Goal: Task Accomplishment & Management: Manage account settings

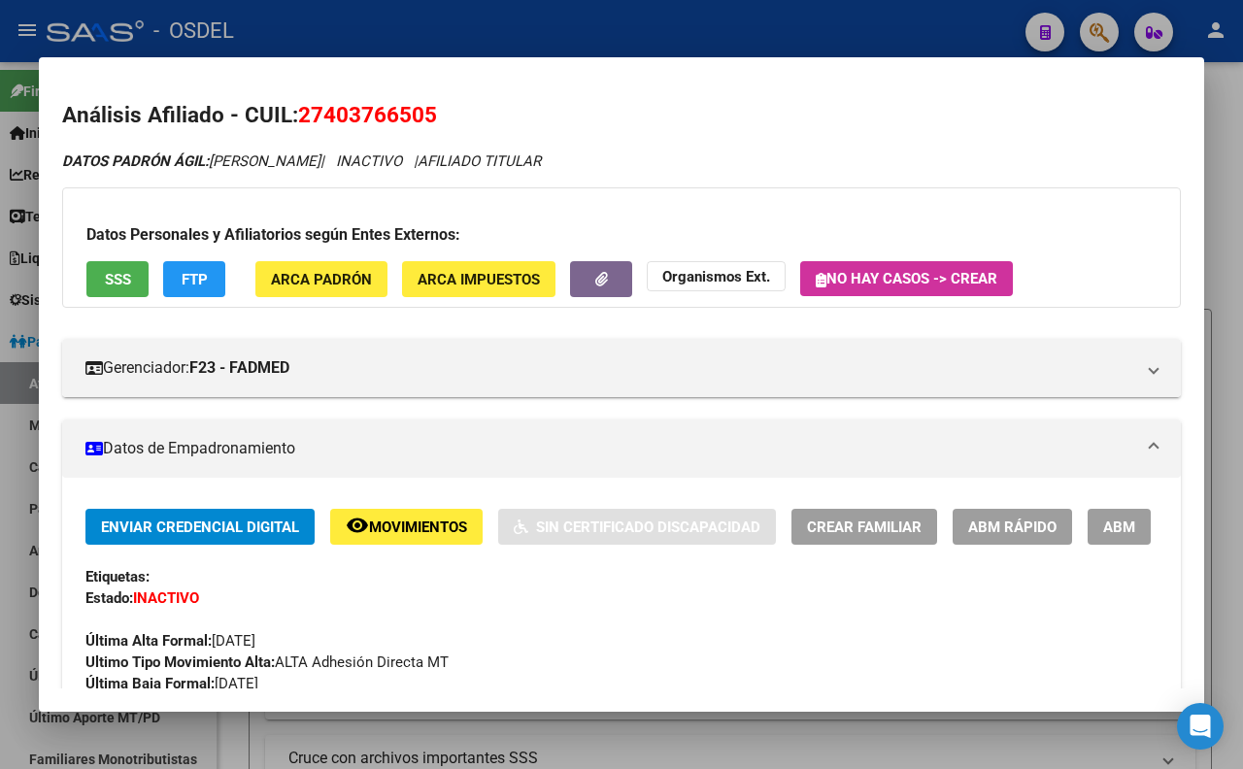
scroll to position [821, 0]
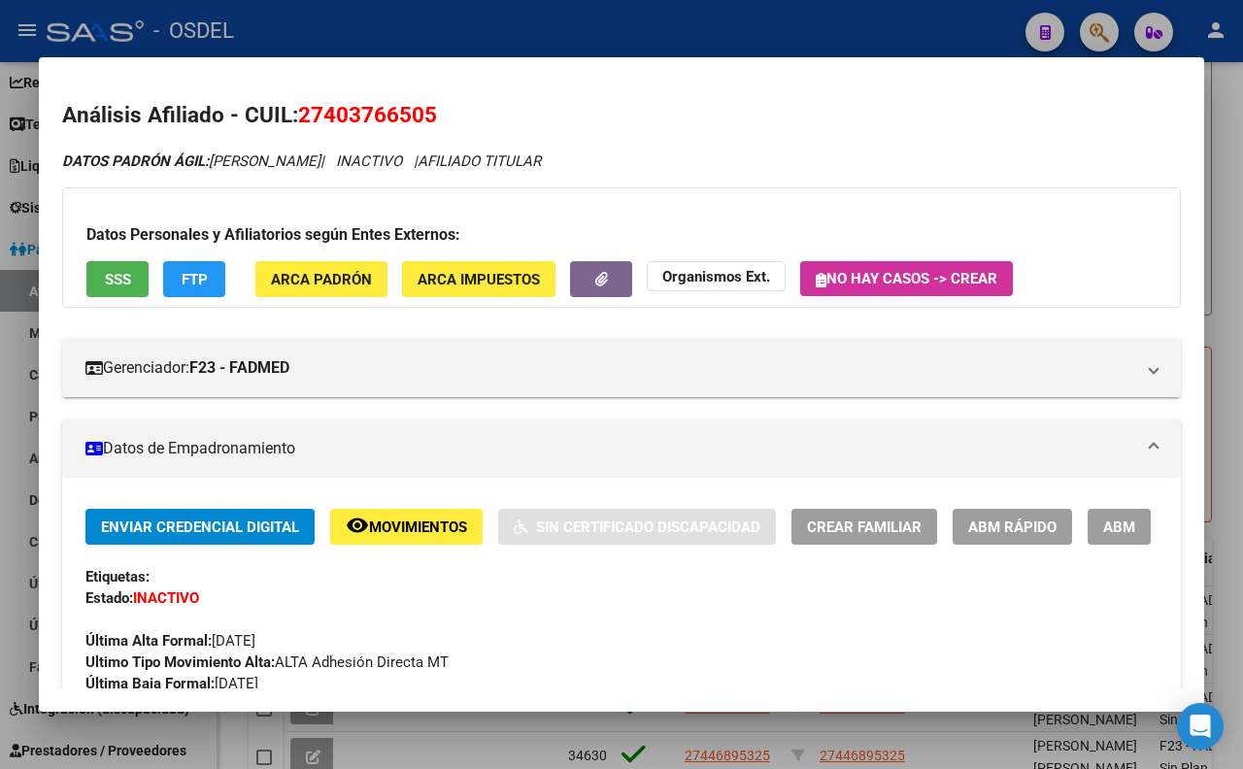
click at [867, 24] on div at bounding box center [621, 384] width 1243 height 769
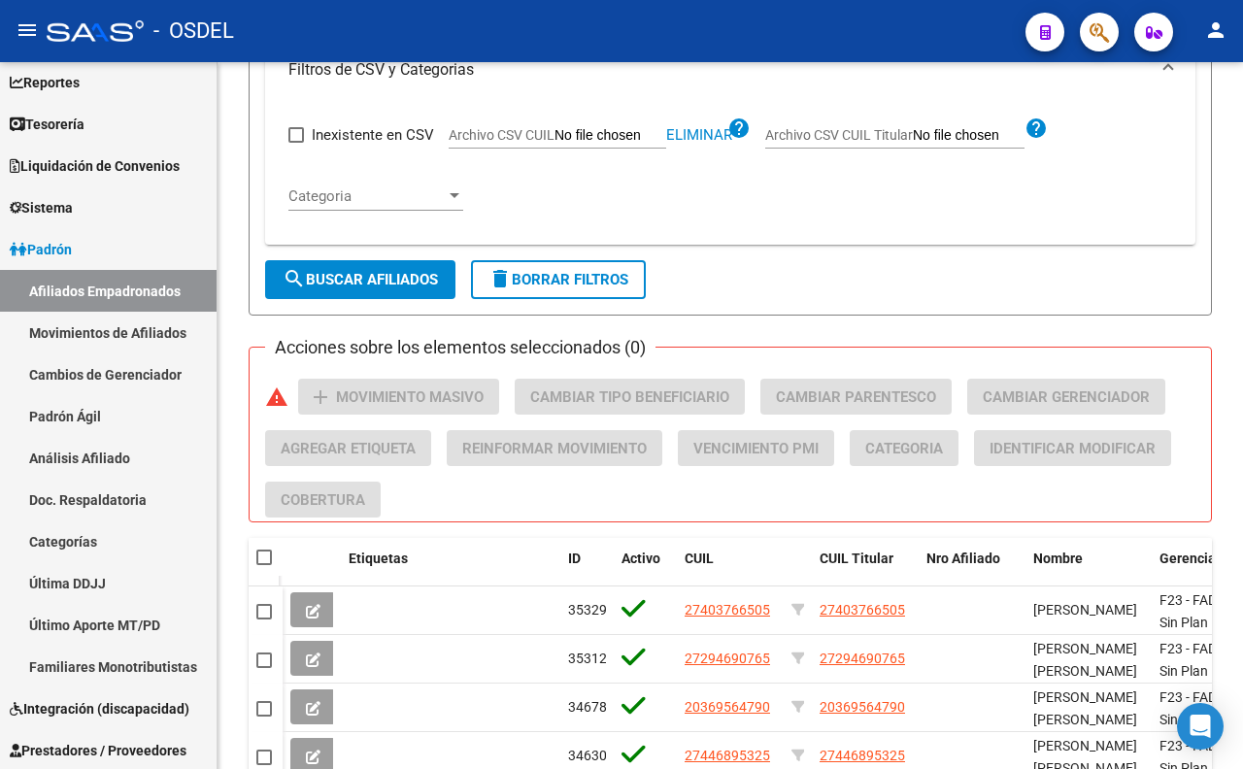
click at [1098, 41] on icon "button" at bounding box center [1099, 32] width 19 height 22
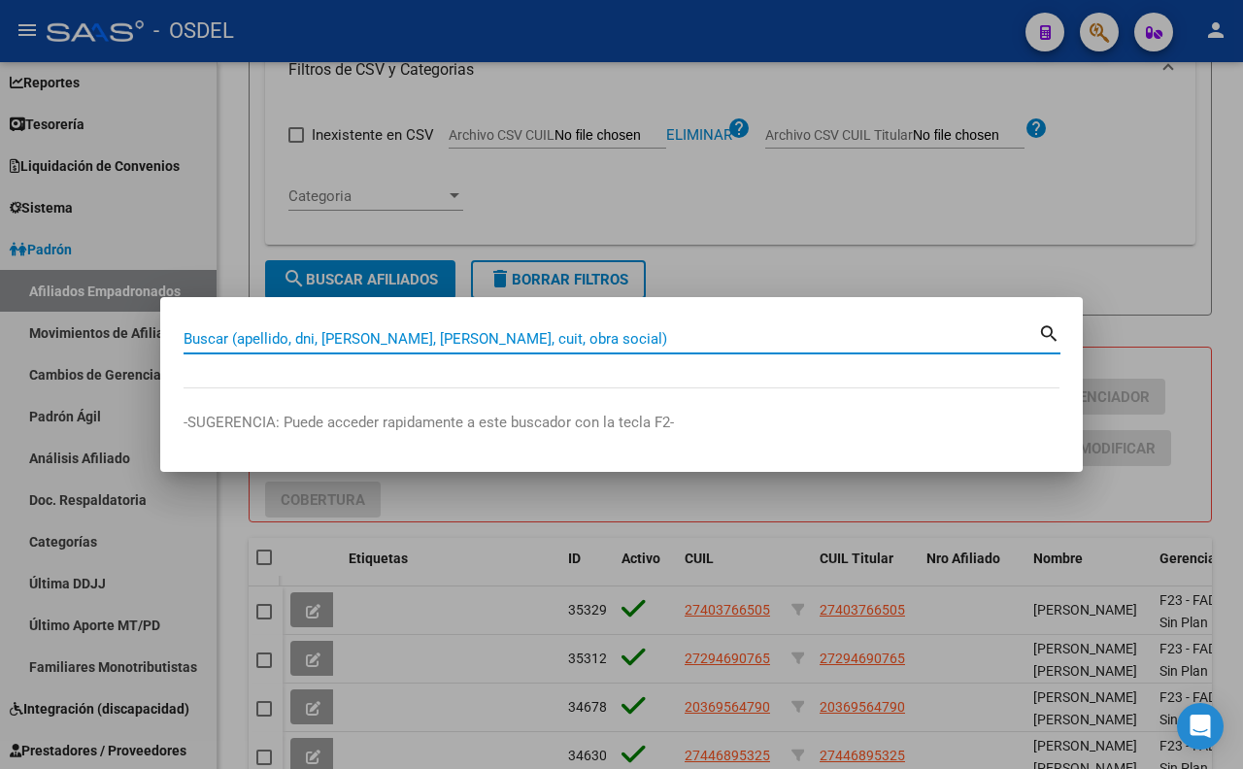
click at [789, 336] on input "Buscar (apellido, dni, [PERSON_NAME], [PERSON_NAME], cuit, obra social)" at bounding box center [611, 338] width 855 height 17
type input "20425831179"
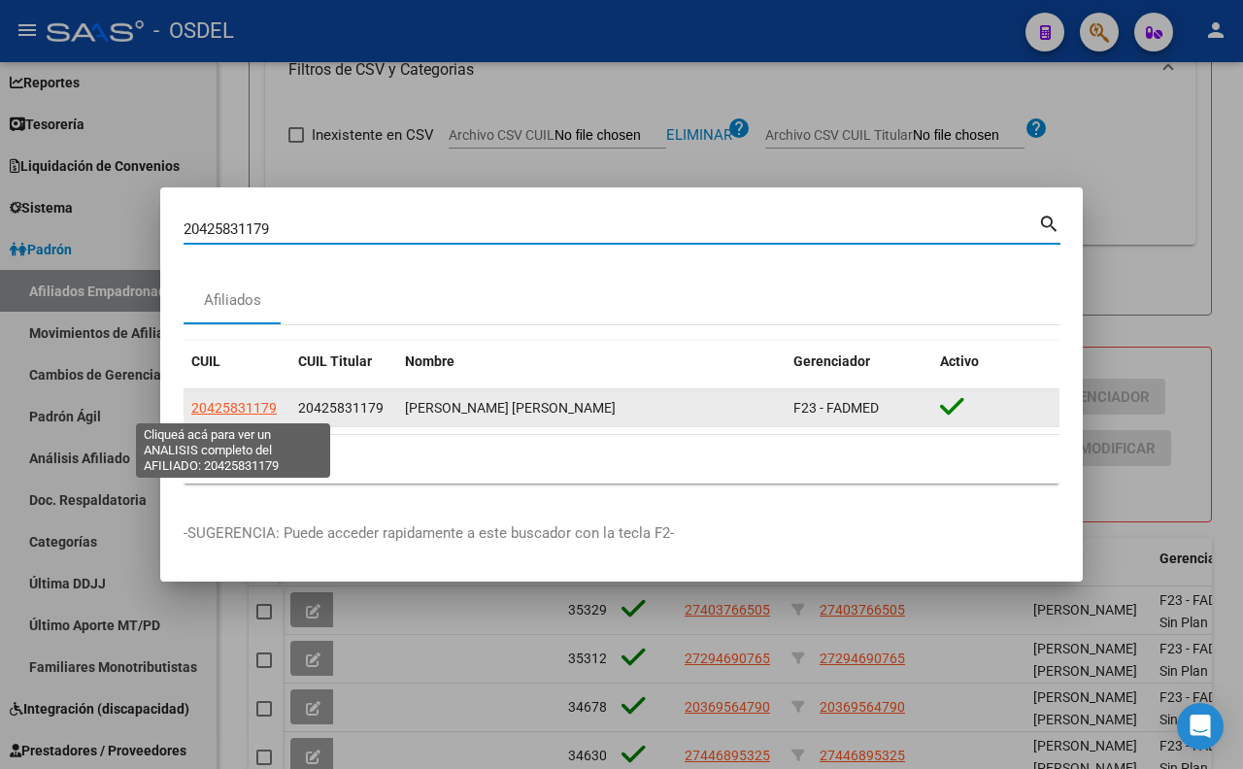
click at [256, 400] on span "20425831179" at bounding box center [233, 408] width 85 height 16
type textarea "20425831179"
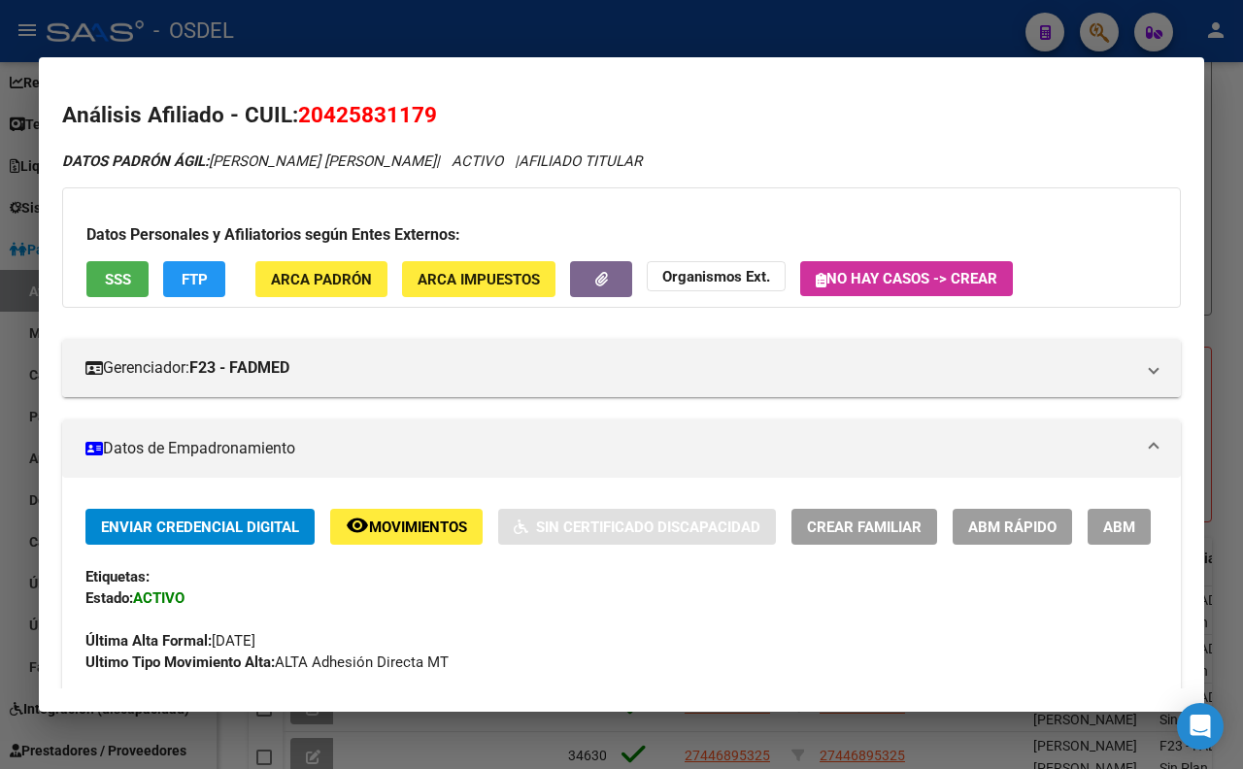
click at [199, 286] on span "FTP" at bounding box center [195, 279] width 26 height 17
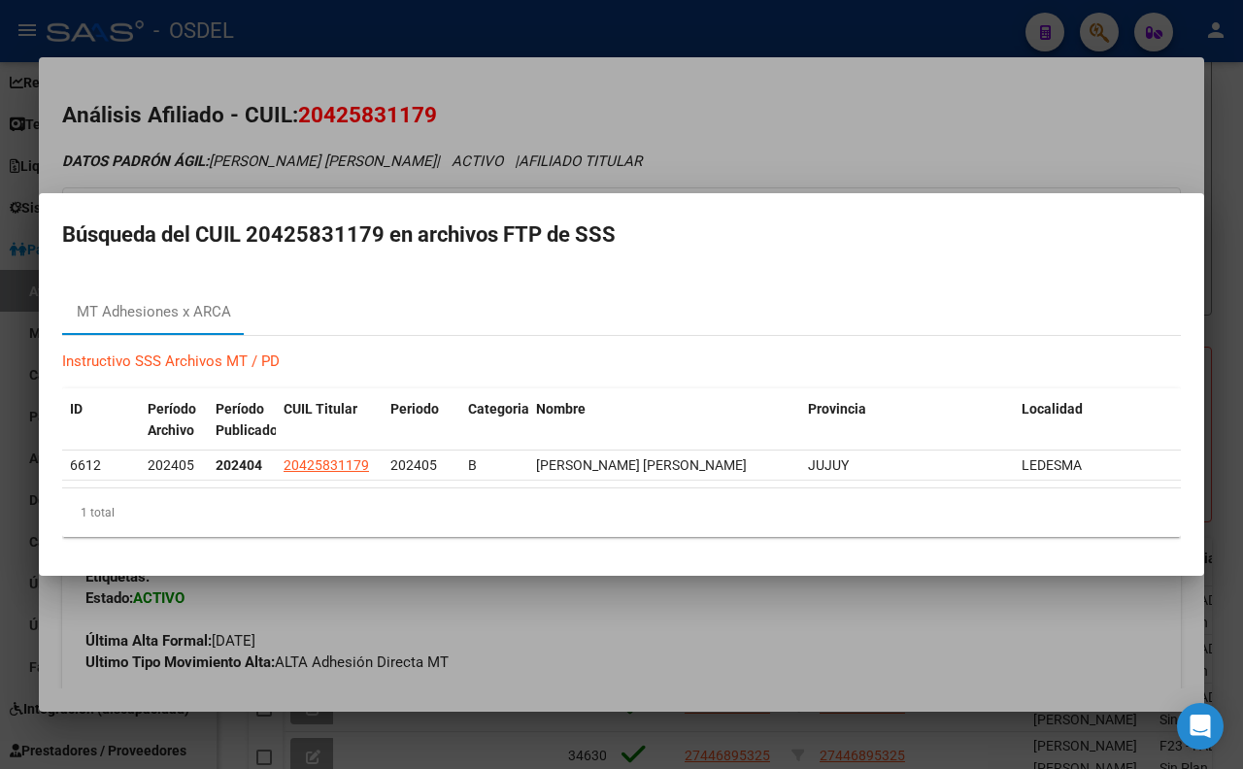
click at [777, 101] on div at bounding box center [621, 384] width 1243 height 769
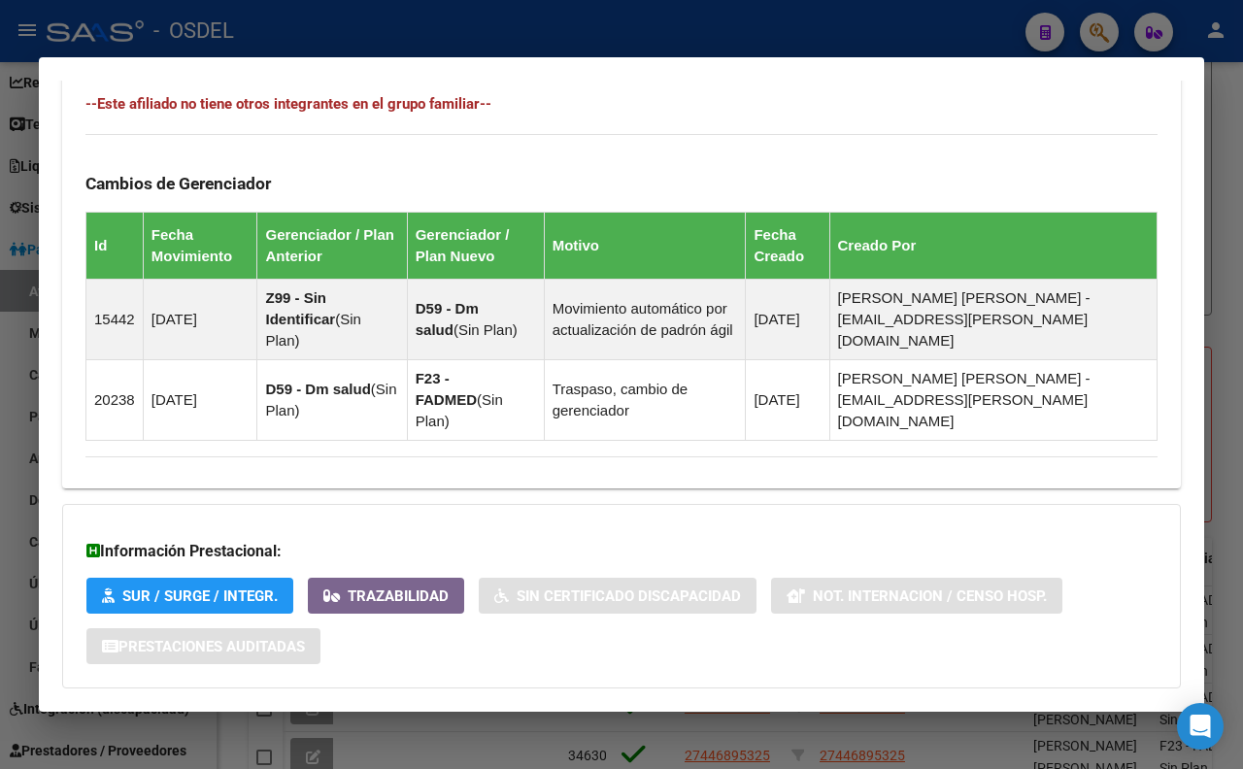
scroll to position [1196, 0]
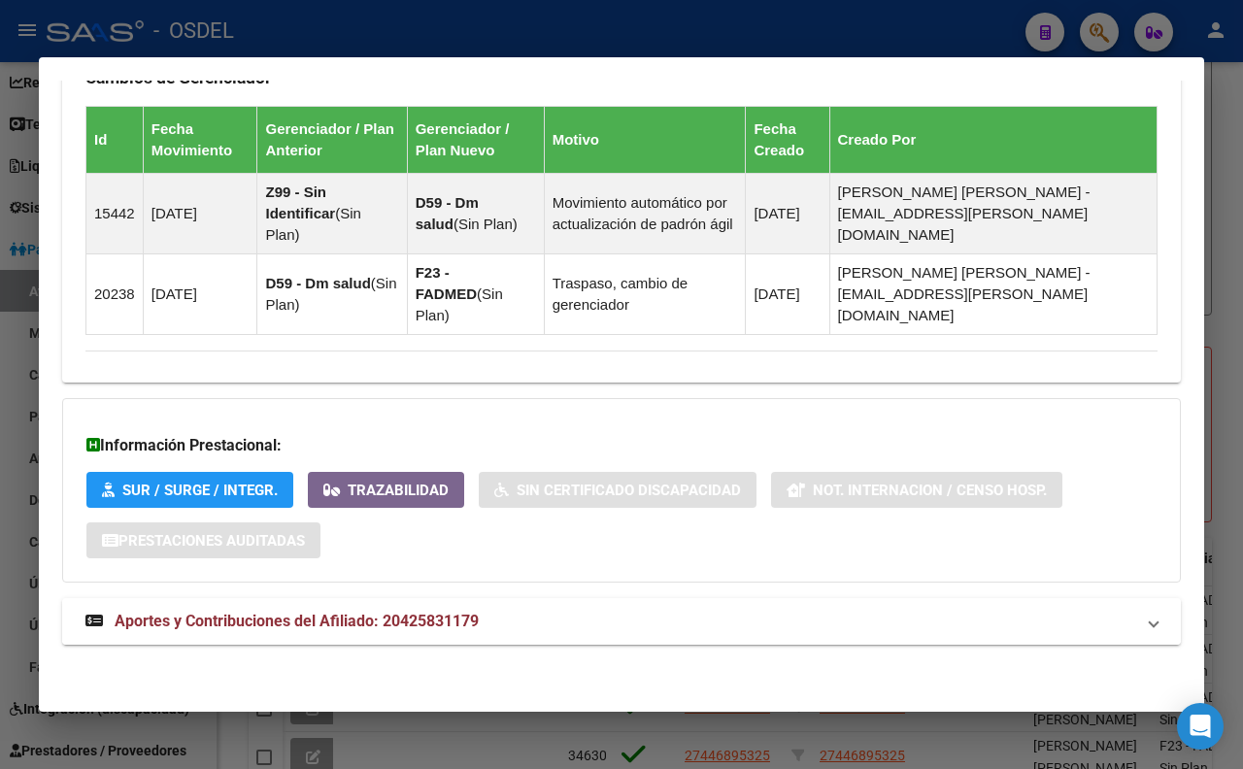
click at [542, 620] on mat-panel-title "Aportes y Contribuciones del Afiliado: 20425831179" at bounding box center [609, 621] width 1049 height 23
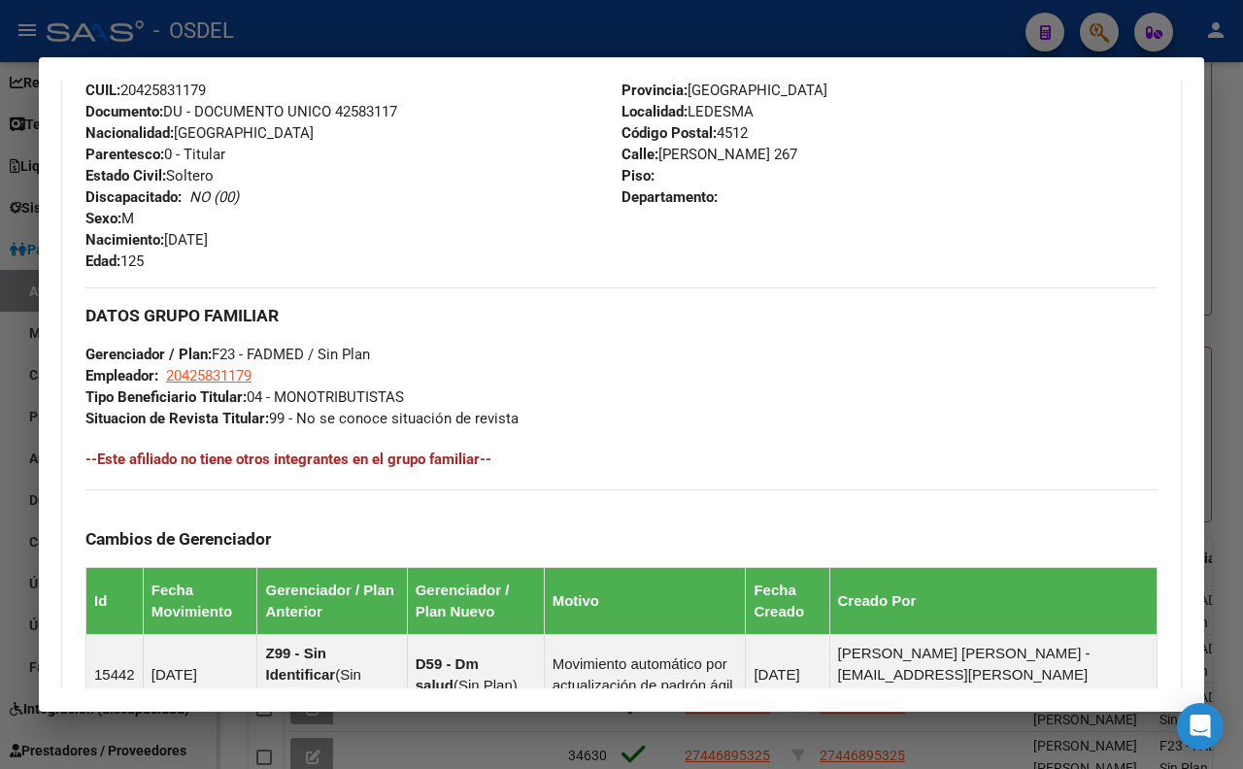
scroll to position [616, 0]
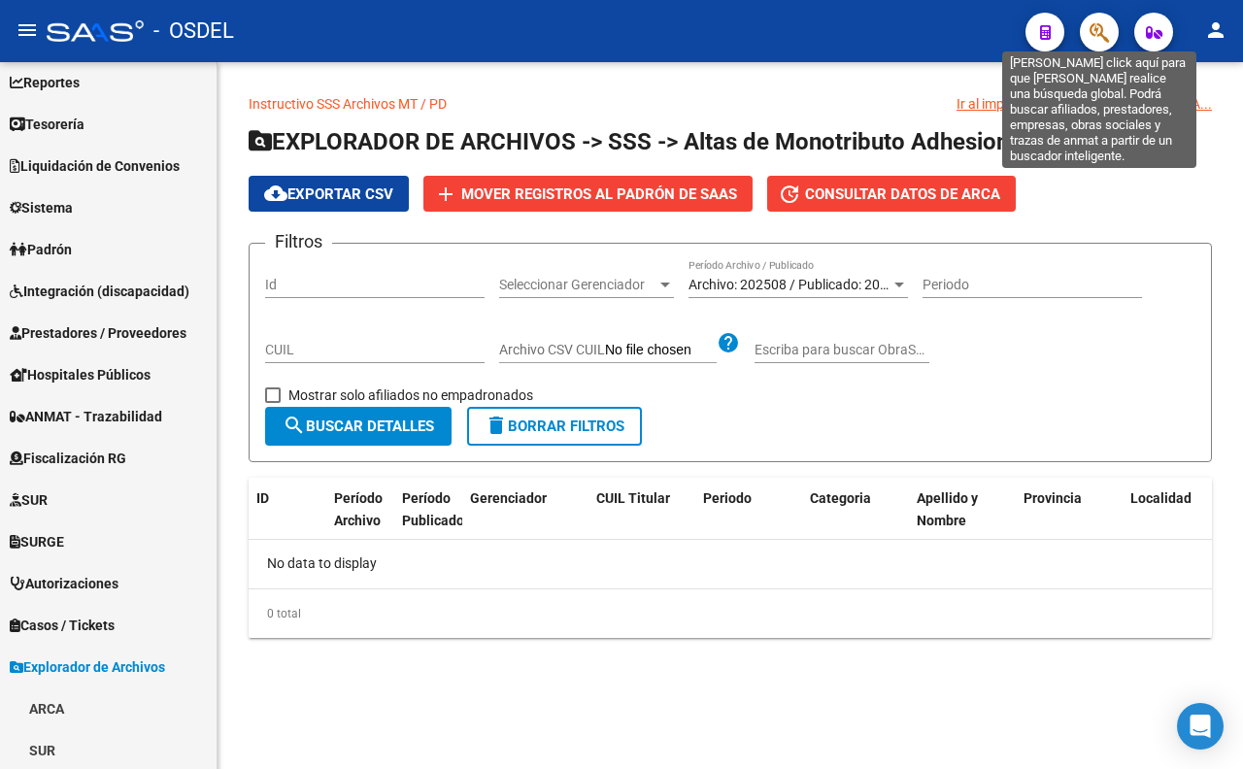
click at [1091, 32] on icon "button" at bounding box center [1099, 32] width 19 height 22
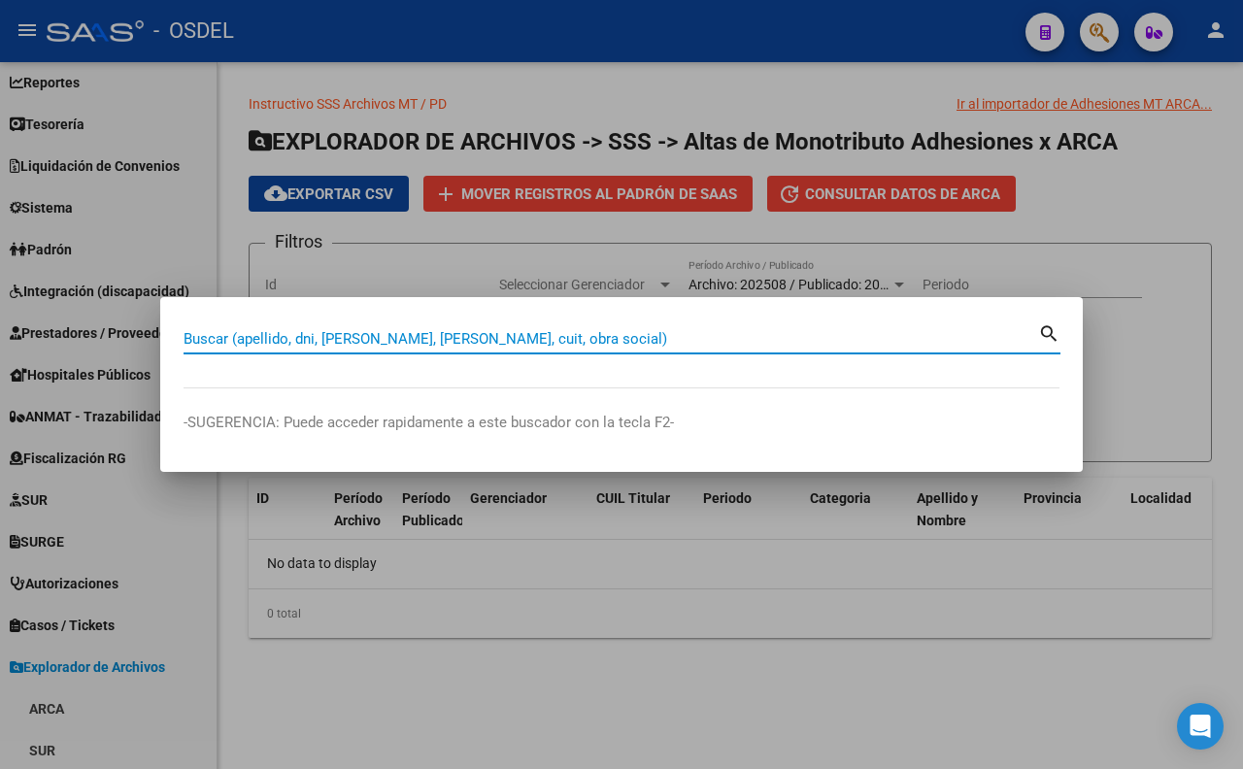
click at [683, 342] on input "Buscar (apellido, dni, [PERSON_NAME], [PERSON_NAME], cuit, obra social)" at bounding box center [611, 338] width 855 height 17
type input "42583117"
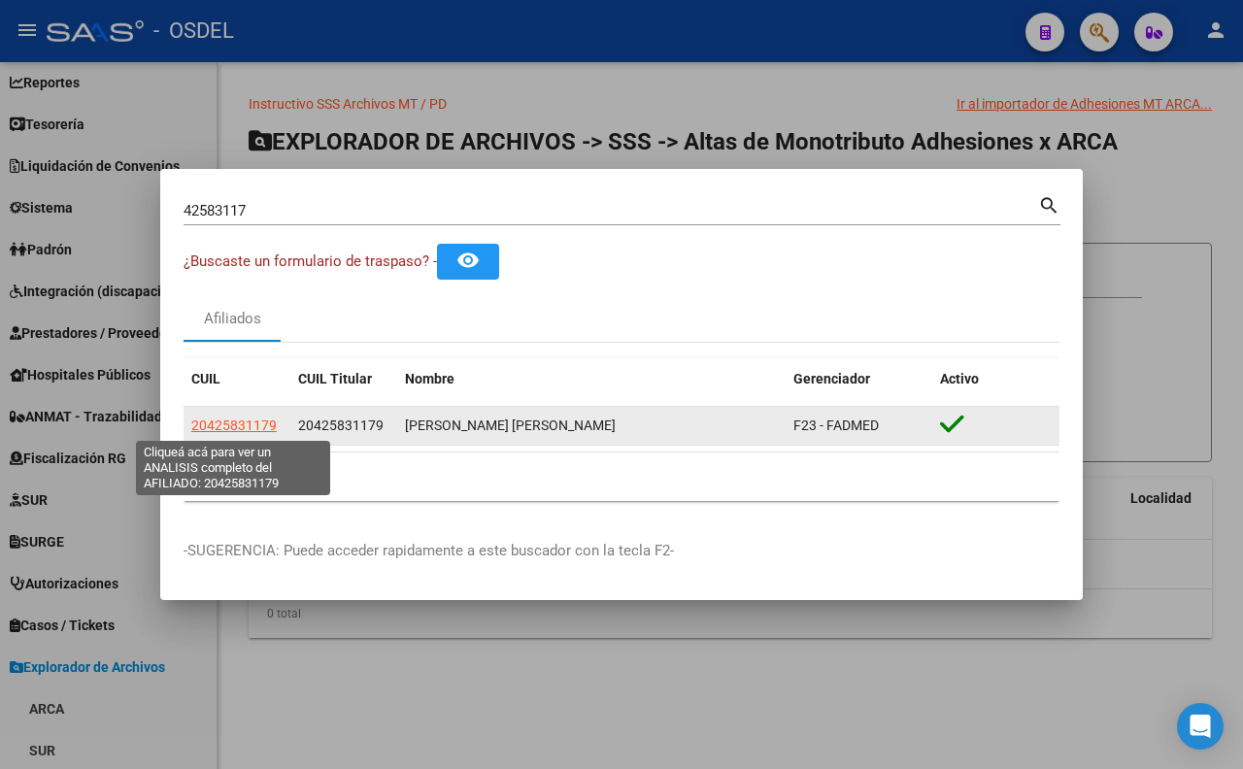
click at [201, 423] on span "20425831179" at bounding box center [233, 426] width 85 height 16
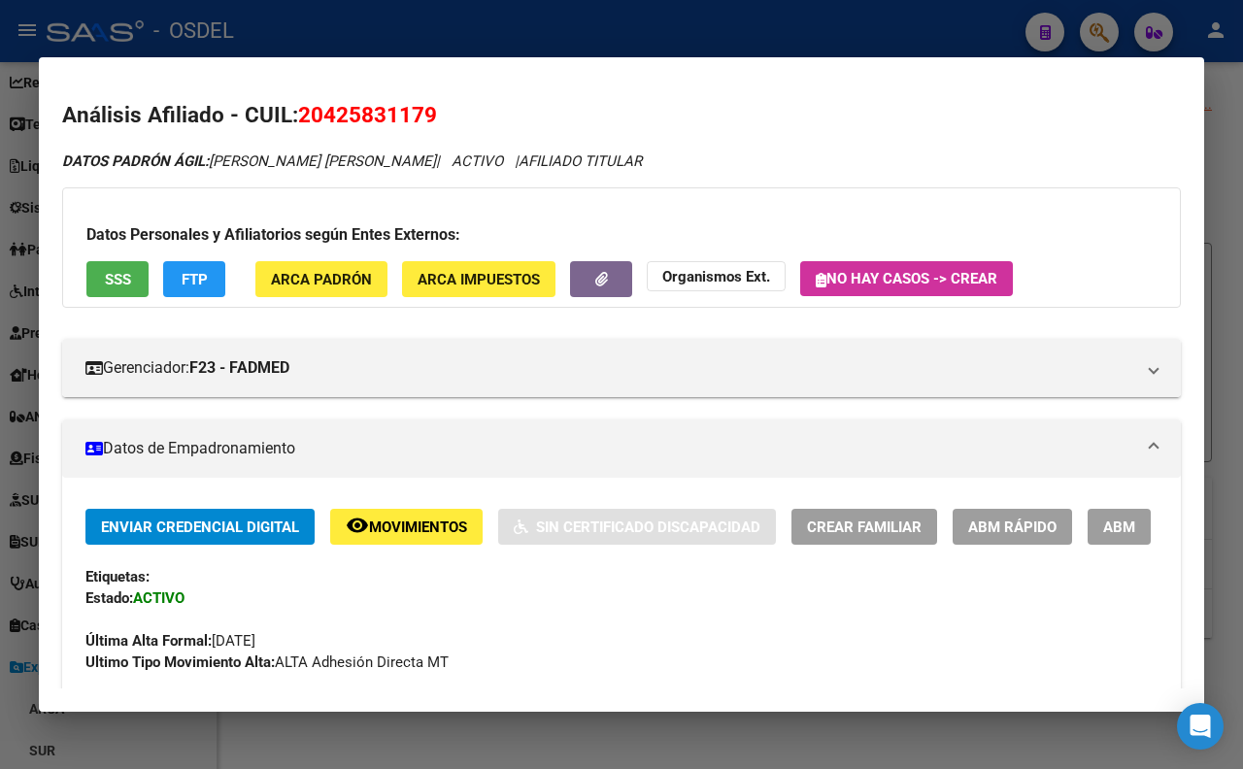
click at [332, 286] on span "ARCA Padrón" at bounding box center [321, 279] width 101 height 17
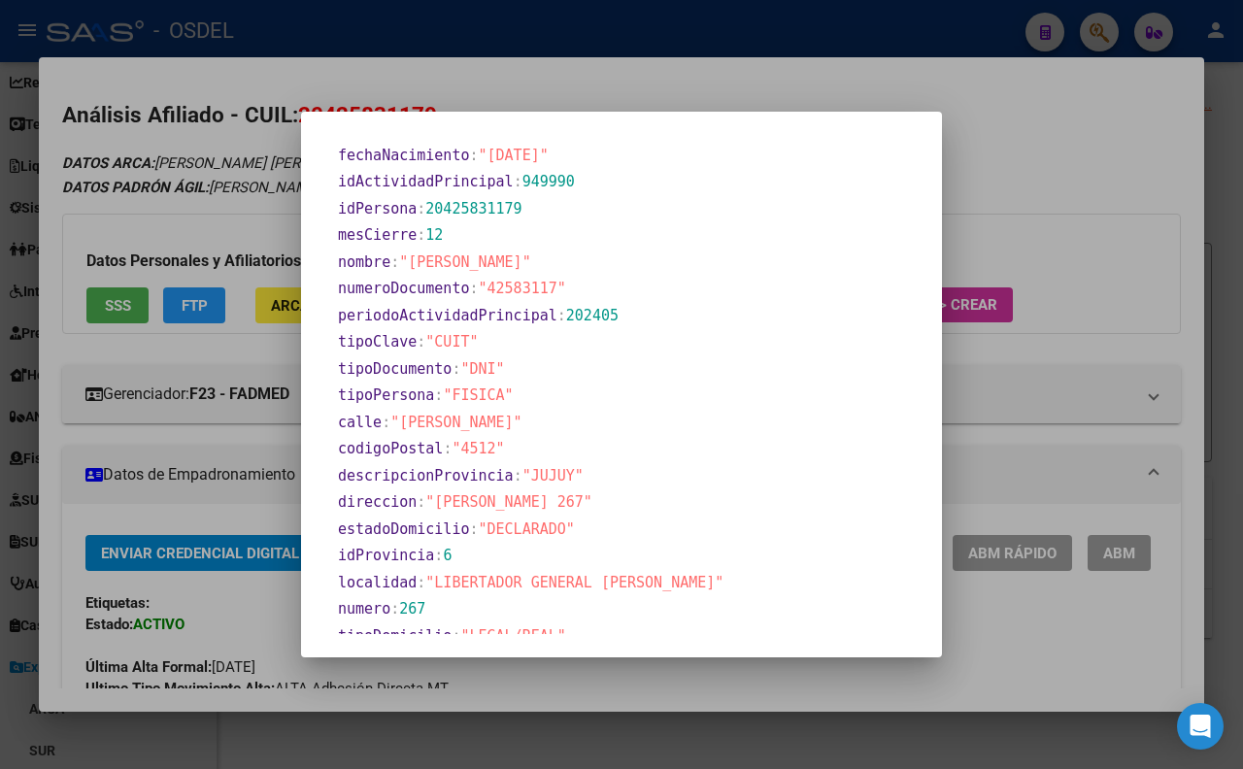
scroll to position [773, 0]
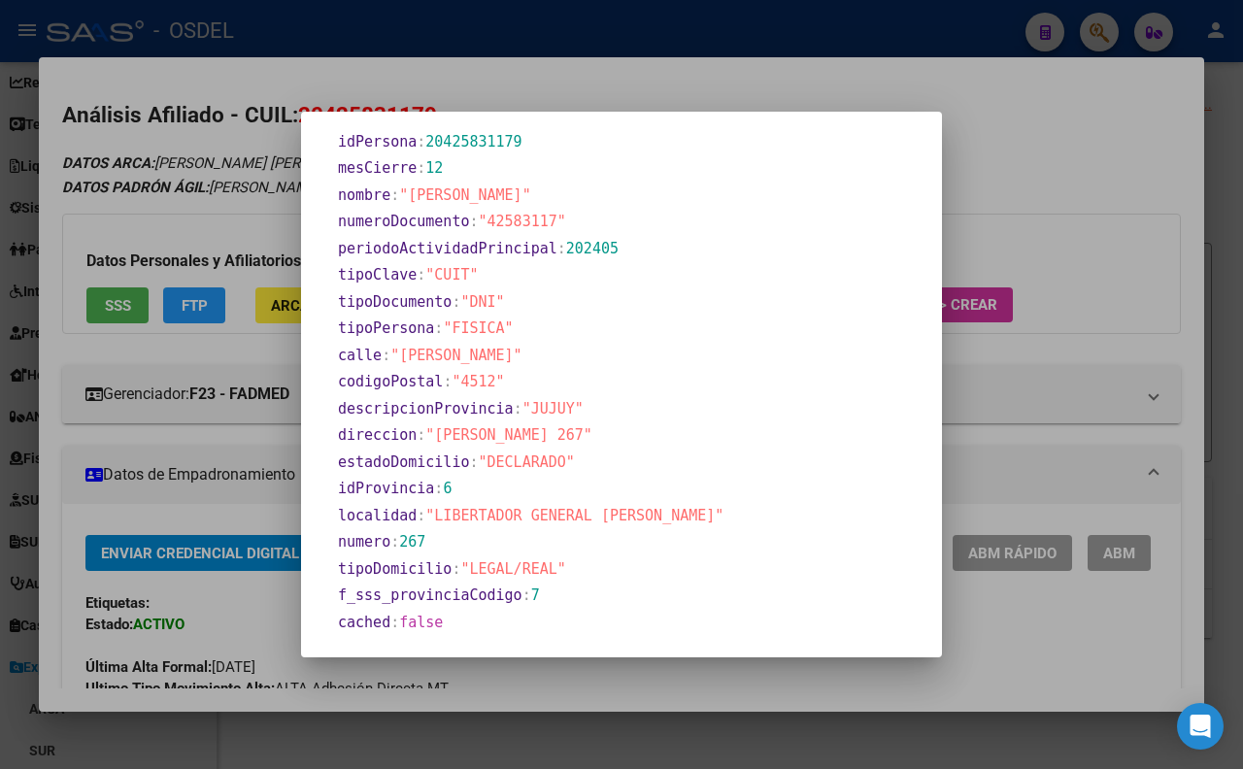
click at [702, 76] on div at bounding box center [621, 384] width 1243 height 769
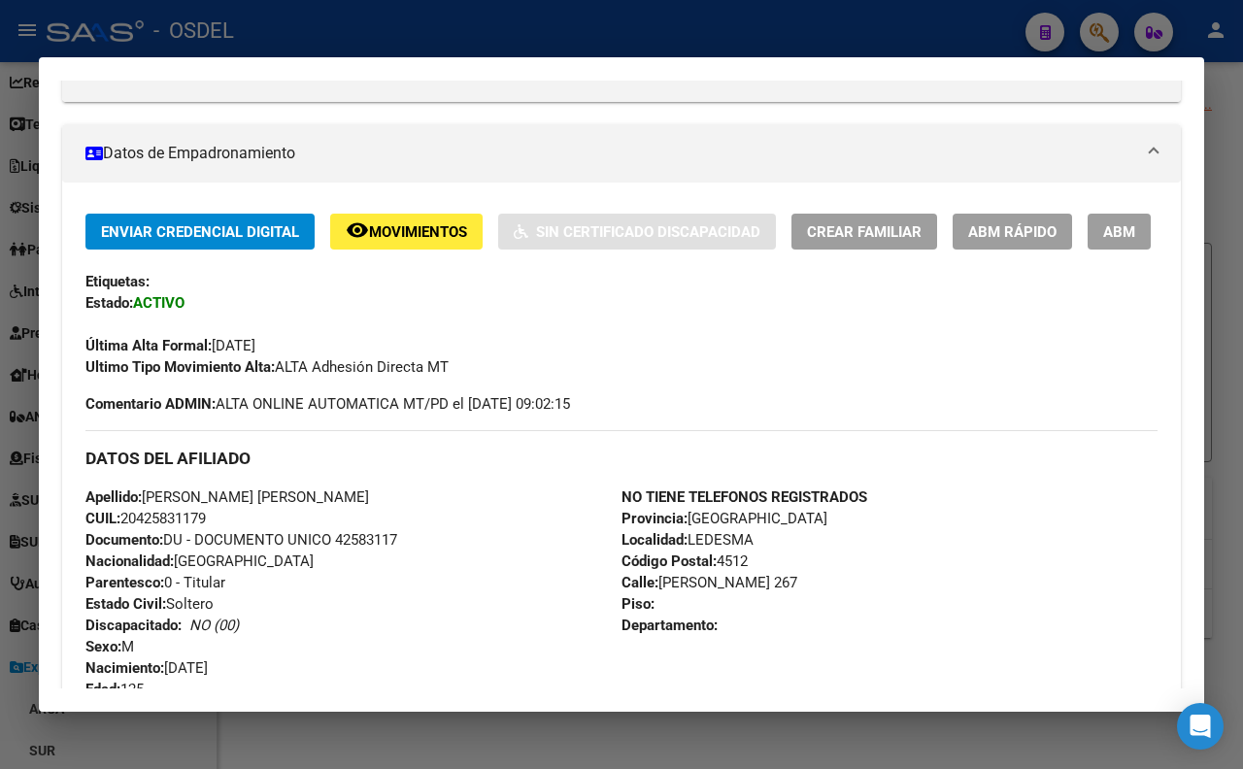
scroll to position [431, 0]
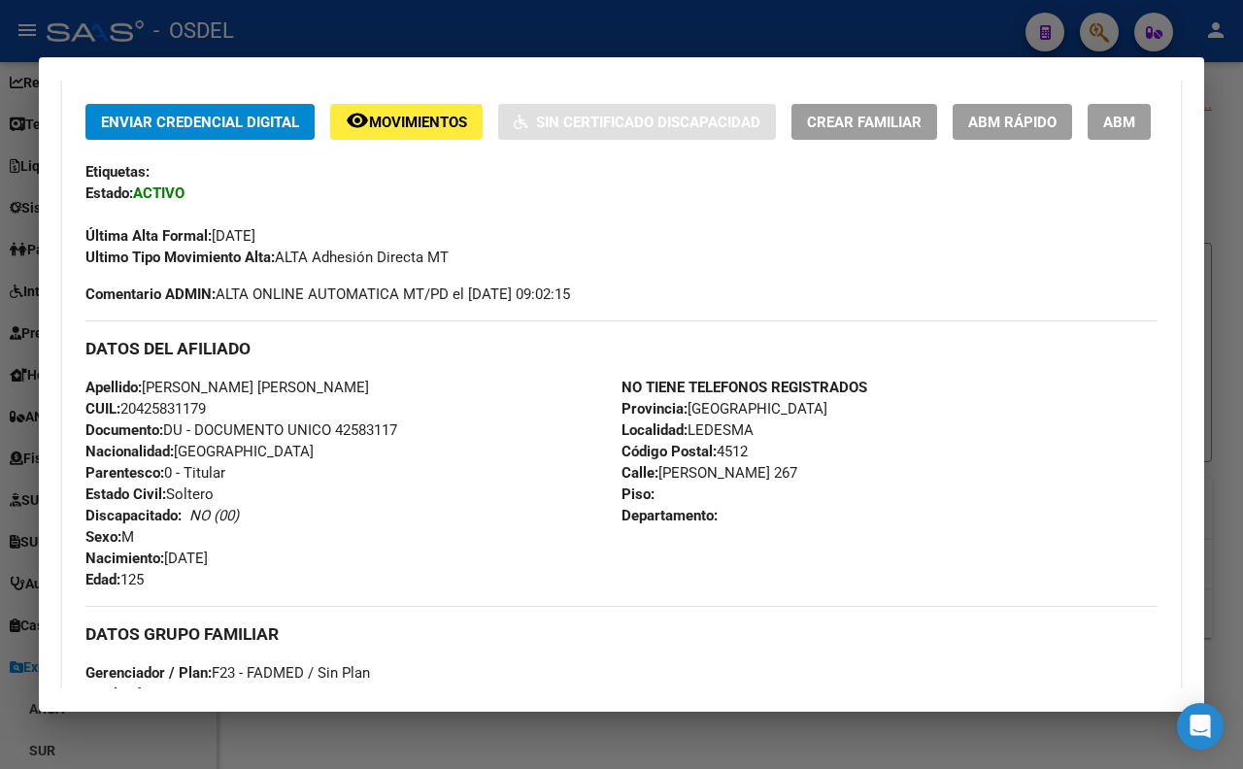
click at [402, 29] on div at bounding box center [621, 384] width 1243 height 769
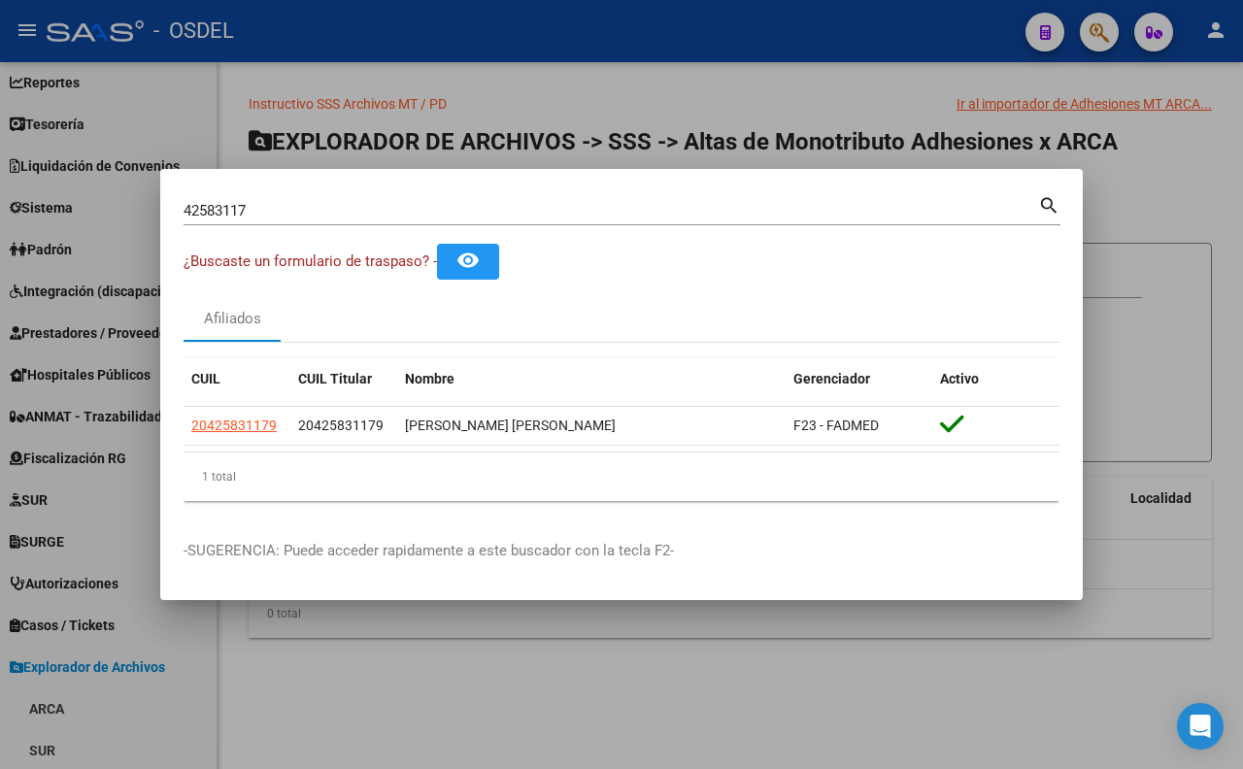
click at [522, 73] on div at bounding box center [621, 384] width 1243 height 769
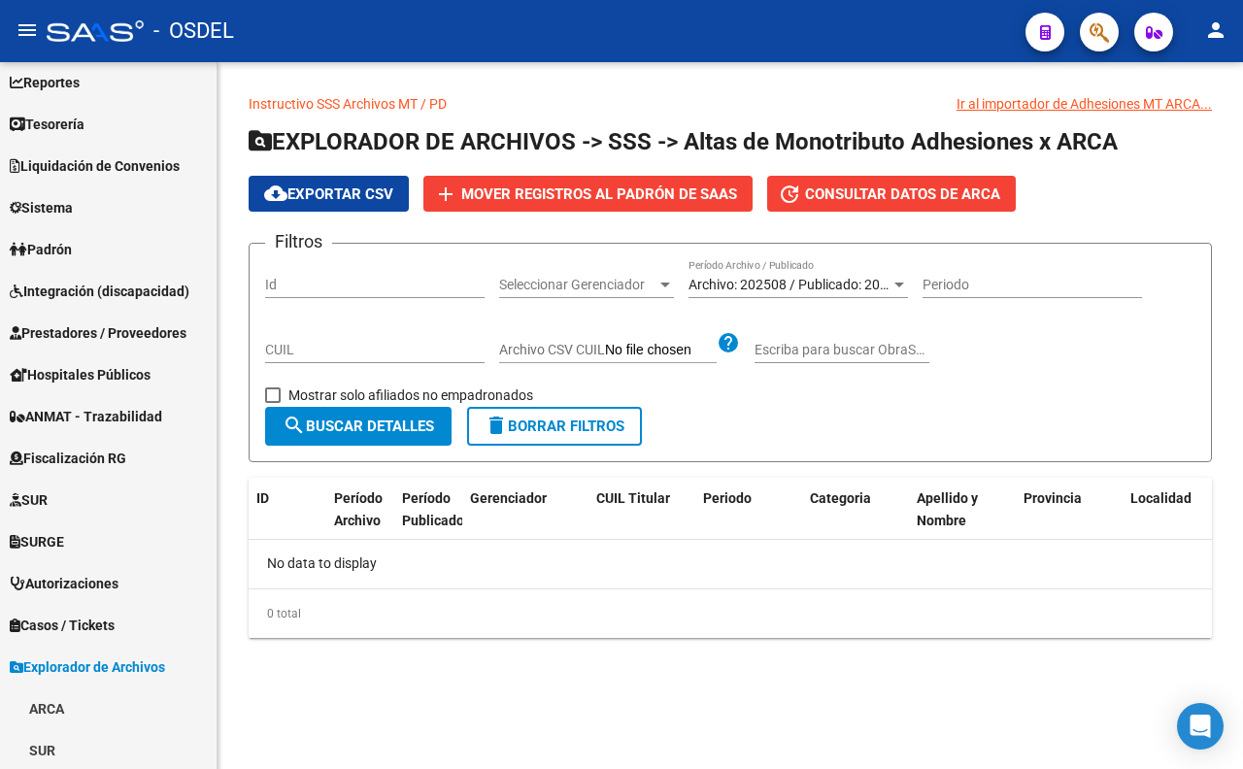
drag, startPoint x: 909, startPoint y: 119, endPoint x: 1005, endPoint y: 109, distance: 96.7
click at [993, 100] on div "Instructivo SSS Archivos MT / PD Ir al importador de Adhesiones MT ARCA... EXPL…" at bounding box center [730, 365] width 963 height 545
click at [1103, 12] on div at bounding box center [1091, 32] width 54 height 40
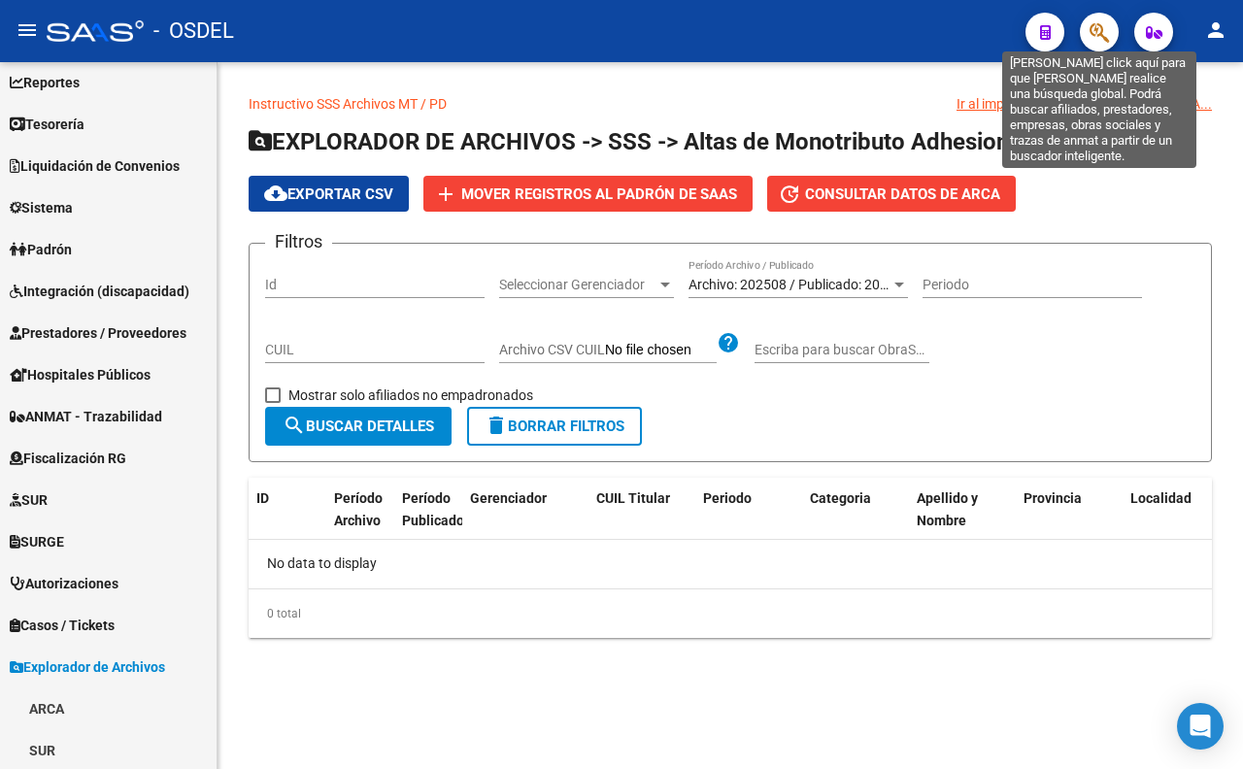
click at [1095, 34] on icon "button" at bounding box center [1099, 32] width 19 height 22
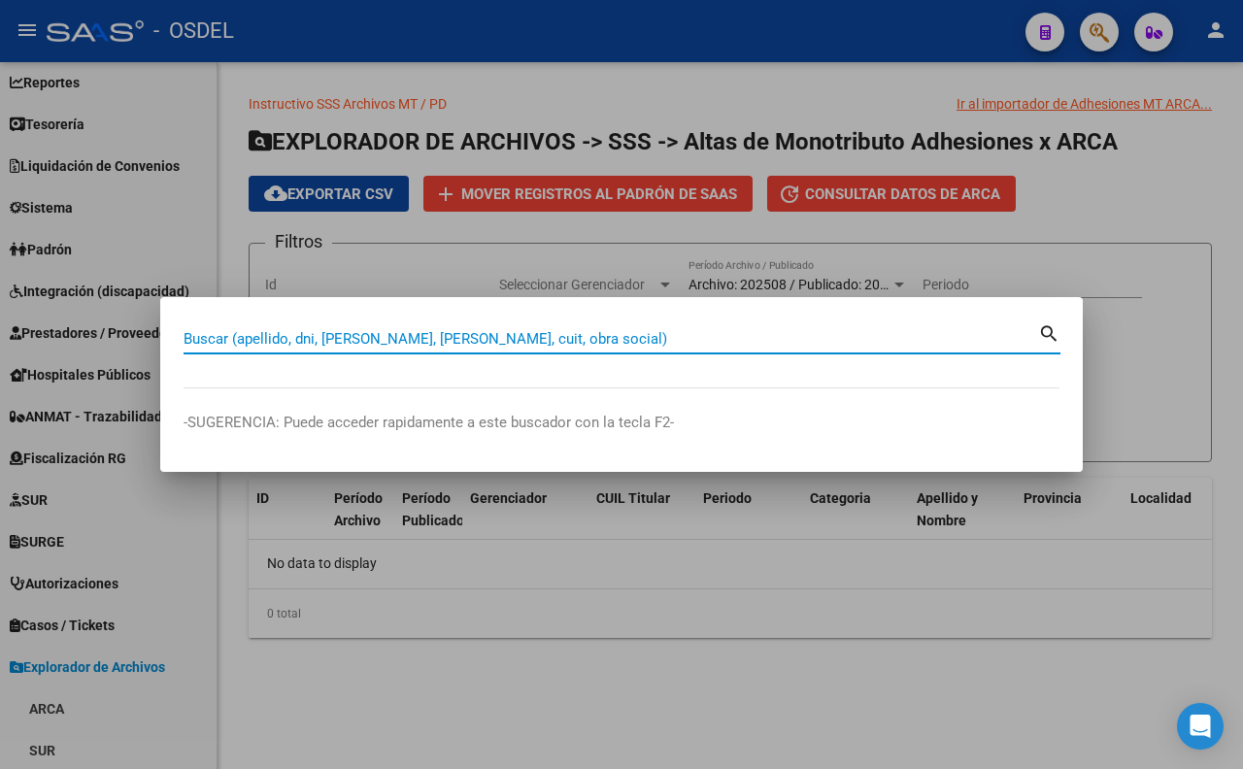
click at [886, 338] on input "Buscar (apellido, dni, [PERSON_NAME], [PERSON_NAME], cuit, obra social)" at bounding box center [611, 338] width 855 height 17
type input "20425831179"
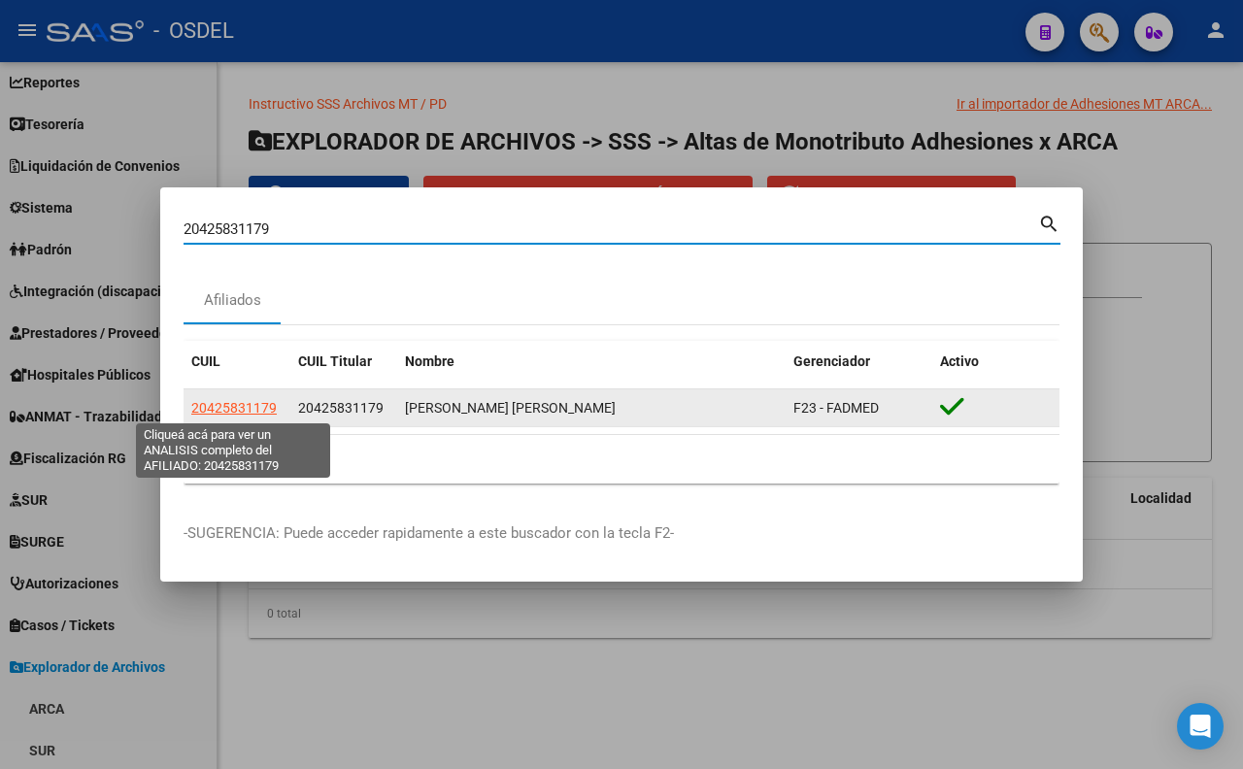
click at [226, 400] on span "20425831179" at bounding box center [233, 408] width 85 height 16
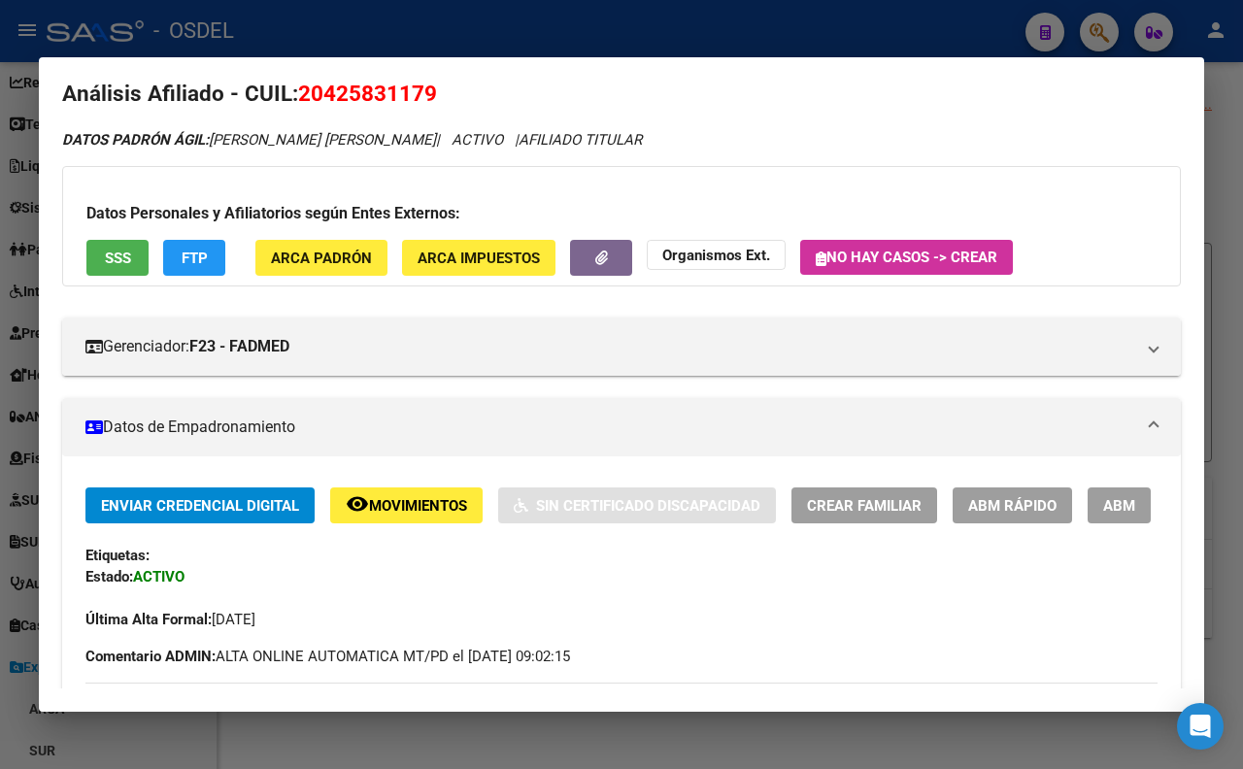
scroll to position [0, 0]
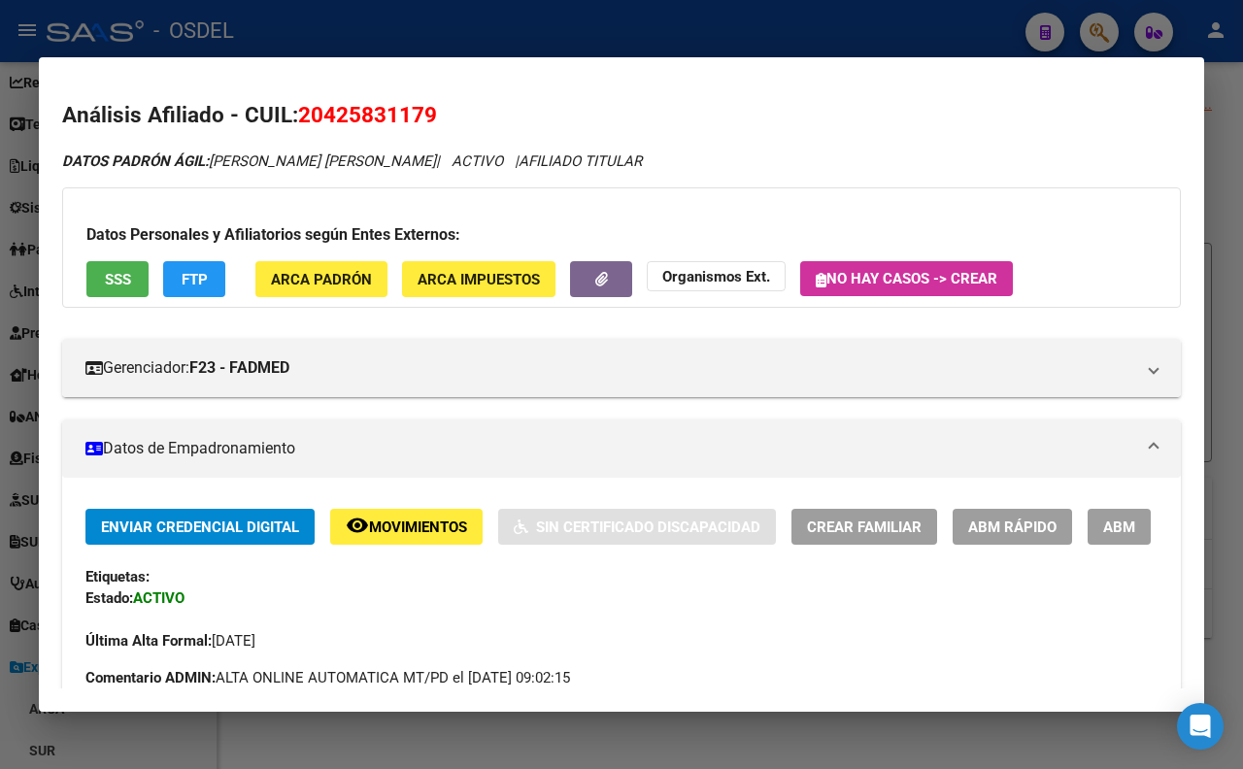
click at [113, 295] on button "SSS" at bounding box center [117, 279] width 62 height 36
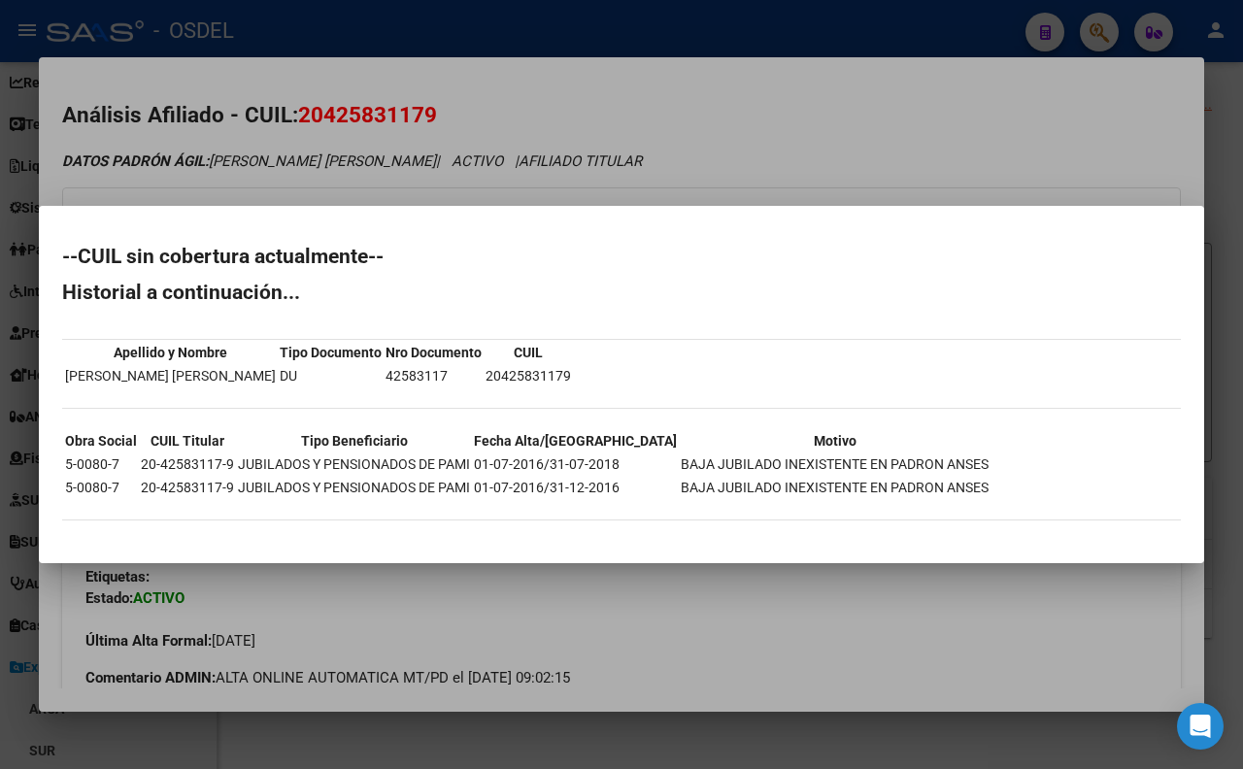
click at [807, 190] on div at bounding box center [621, 384] width 1243 height 769
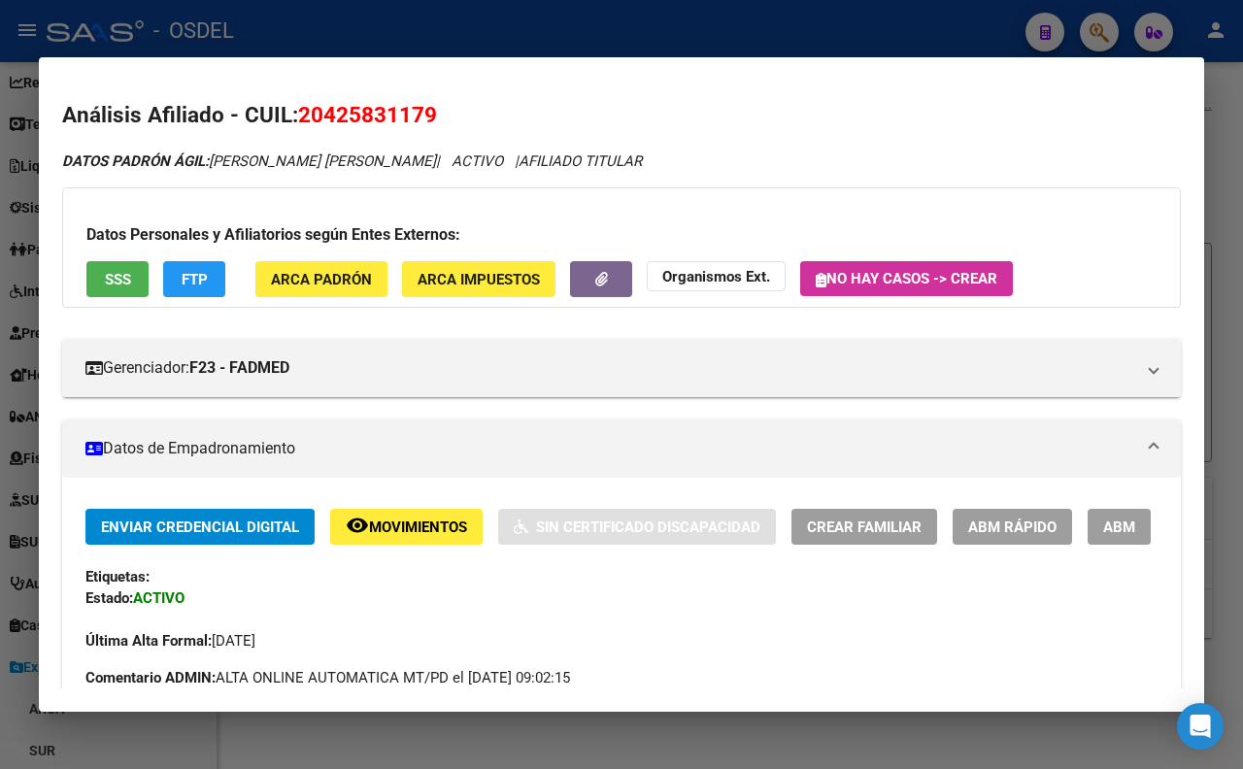
click at [202, 293] on button "FTP" at bounding box center [194, 279] width 62 height 36
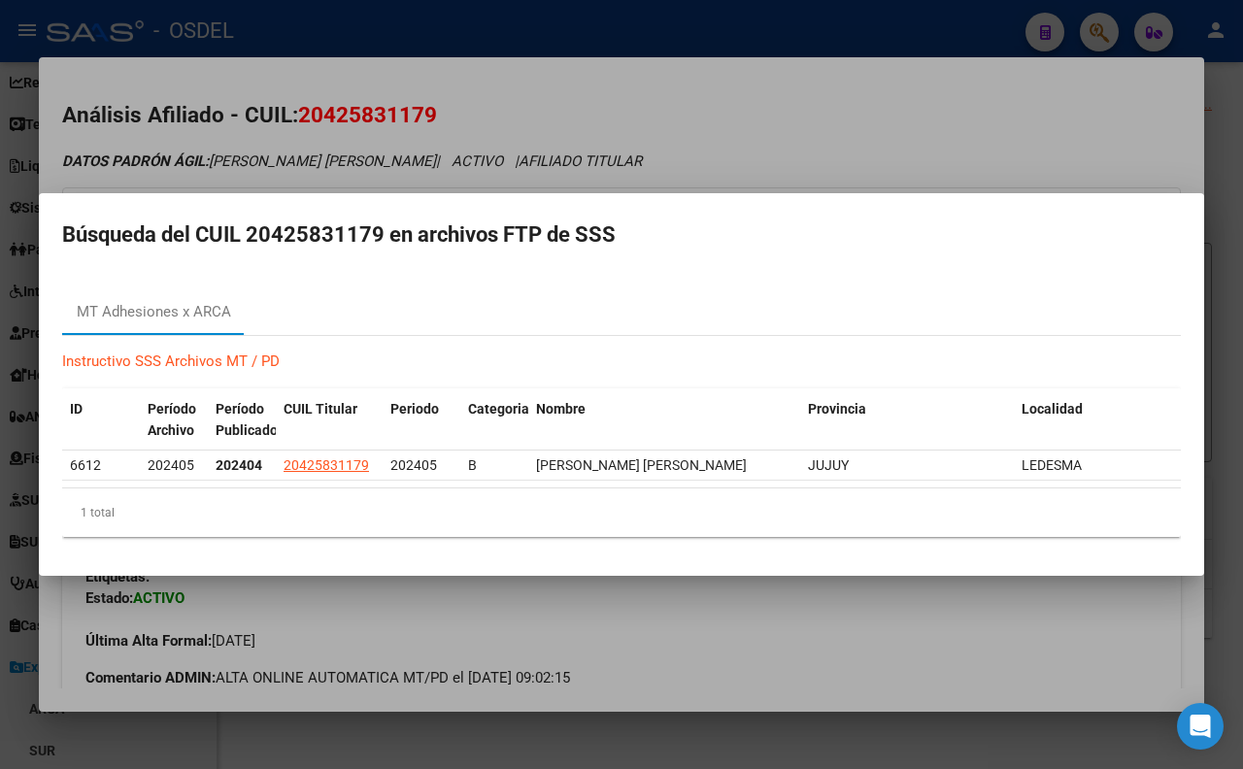
click at [754, 131] on div at bounding box center [621, 384] width 1243 height 769
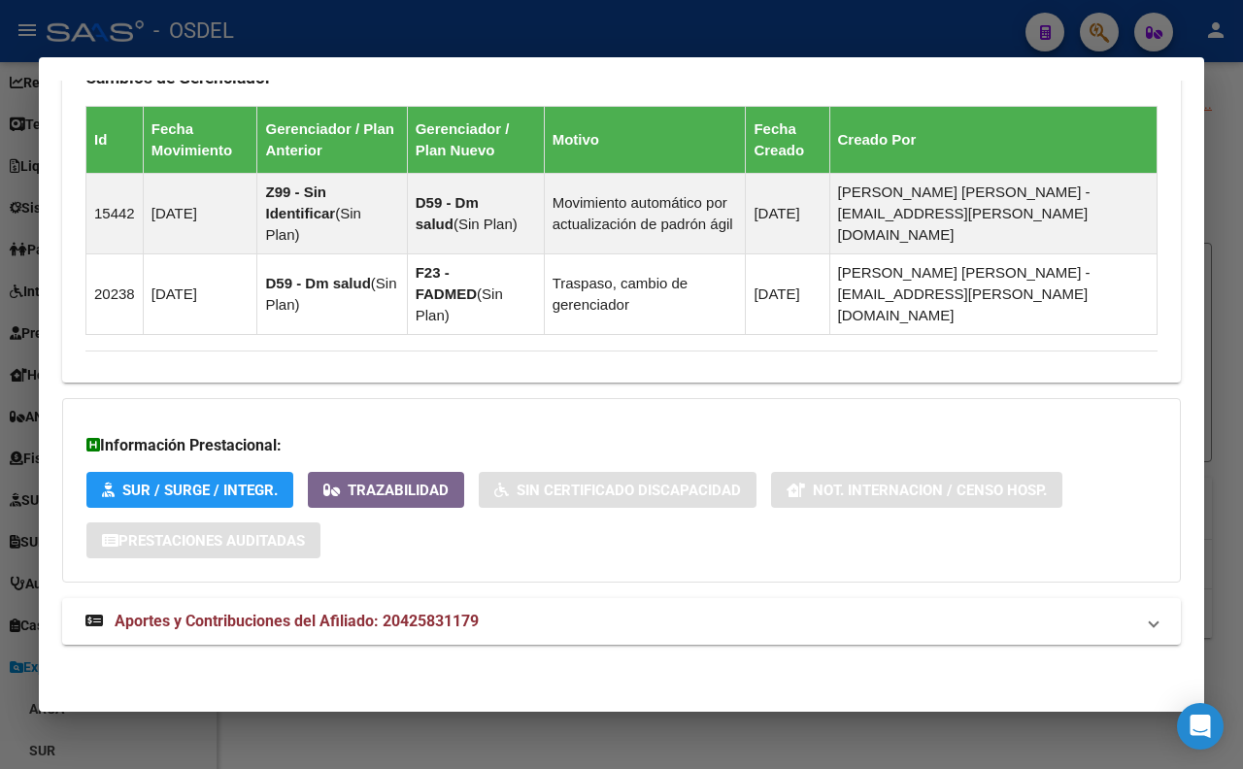
scroll to position [1196, 0]
click at [573, 622] on mat-panel-title "Aportes y Contribuciones del Afiliado: 20425831179" at bounding box center [609, 621] width 1049 height 23
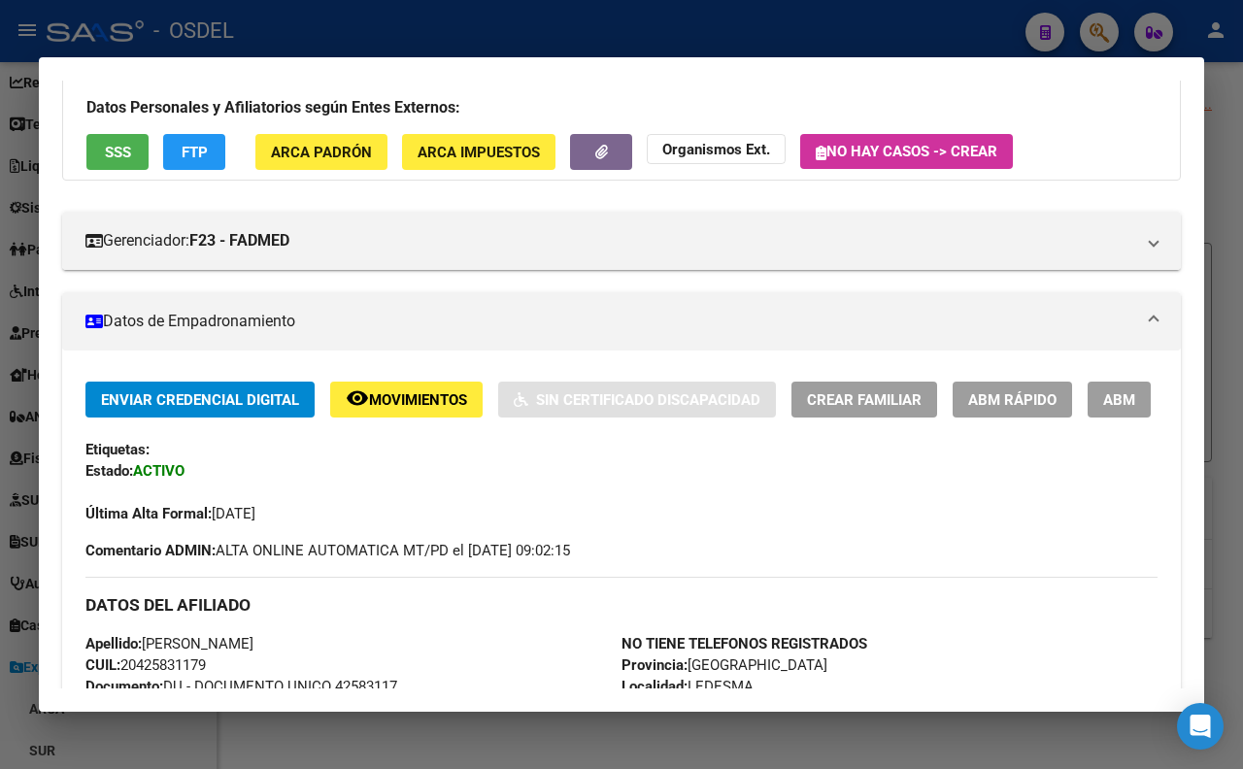
scroll to position [124, 0]
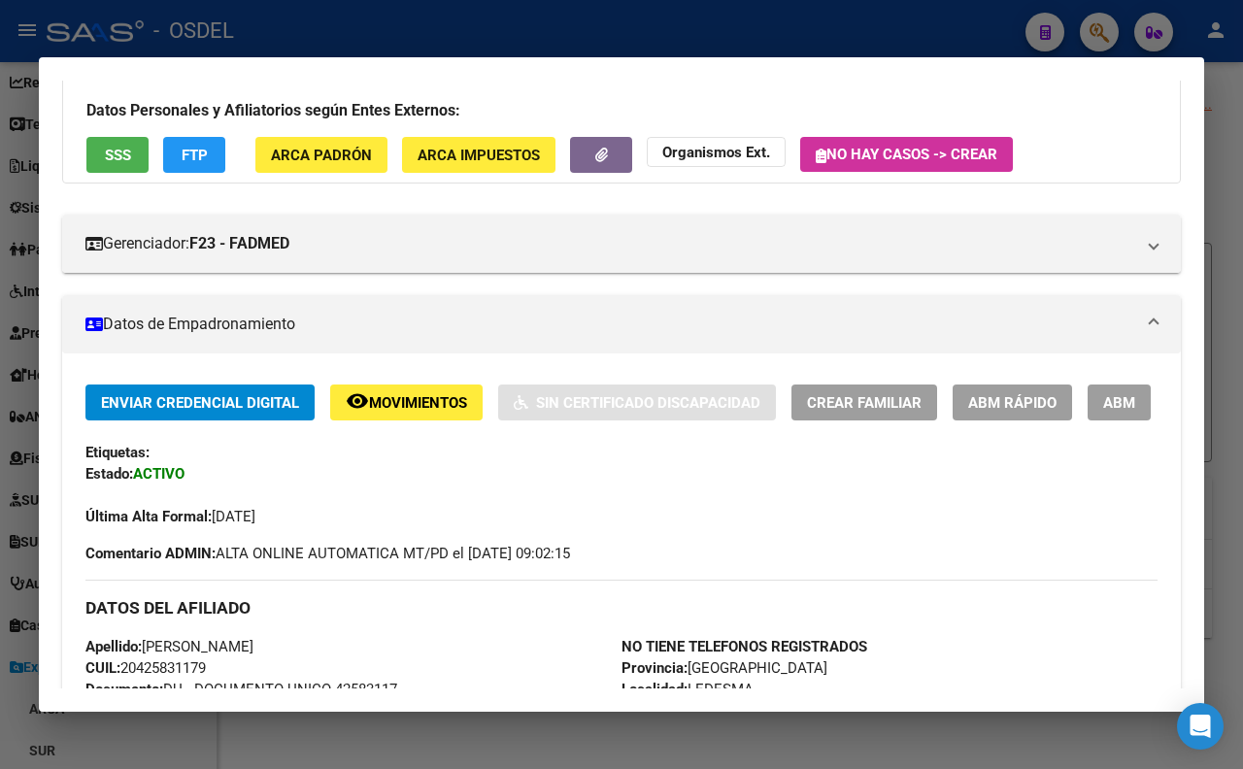
click at [976, 402] on span "ABM Rápido" at bounding box center [1012, 402] width 88 height 17
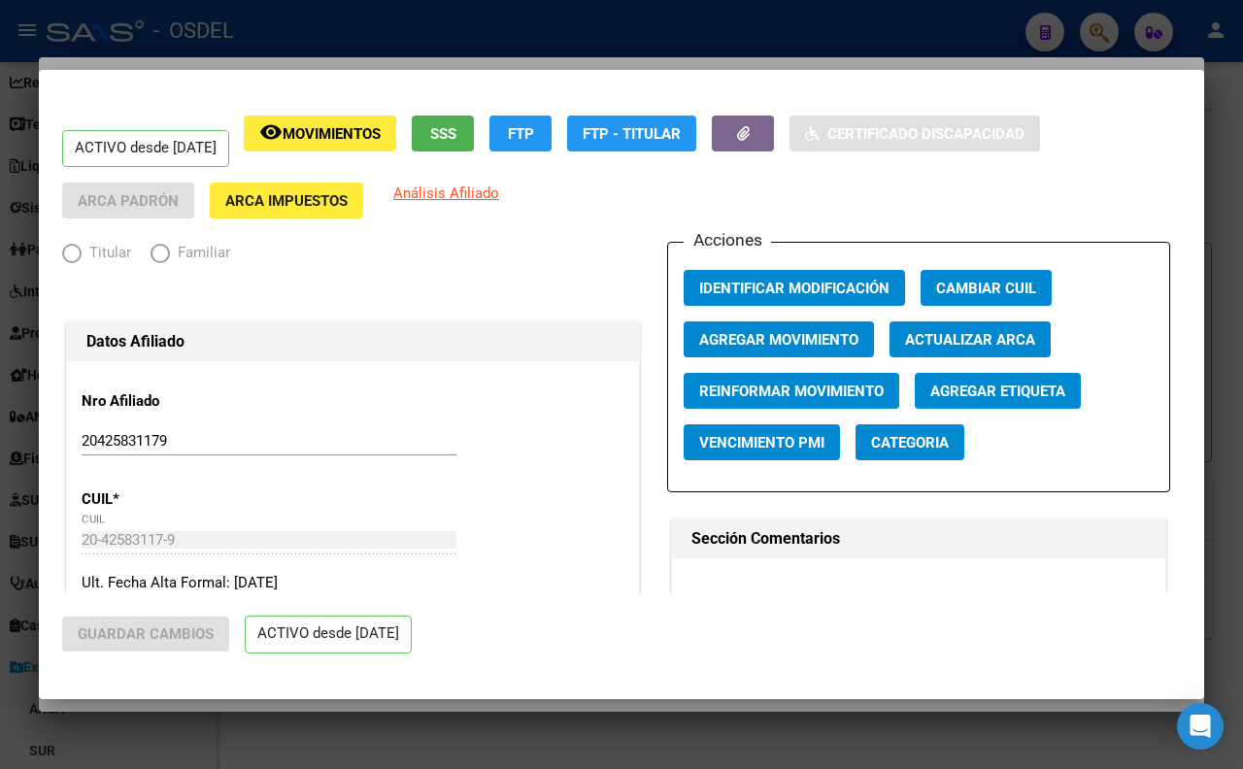
radio input "true"
type input "20-42583117-9"
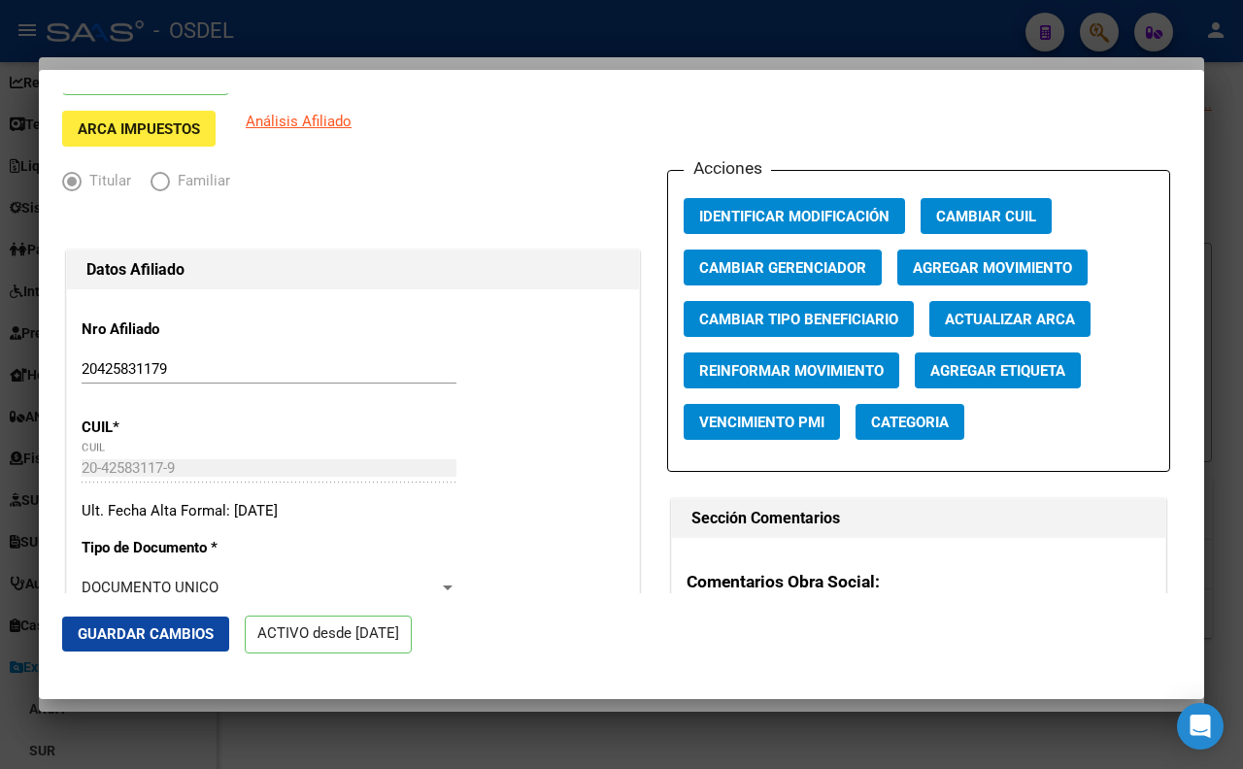
scroll to position [47, 0]
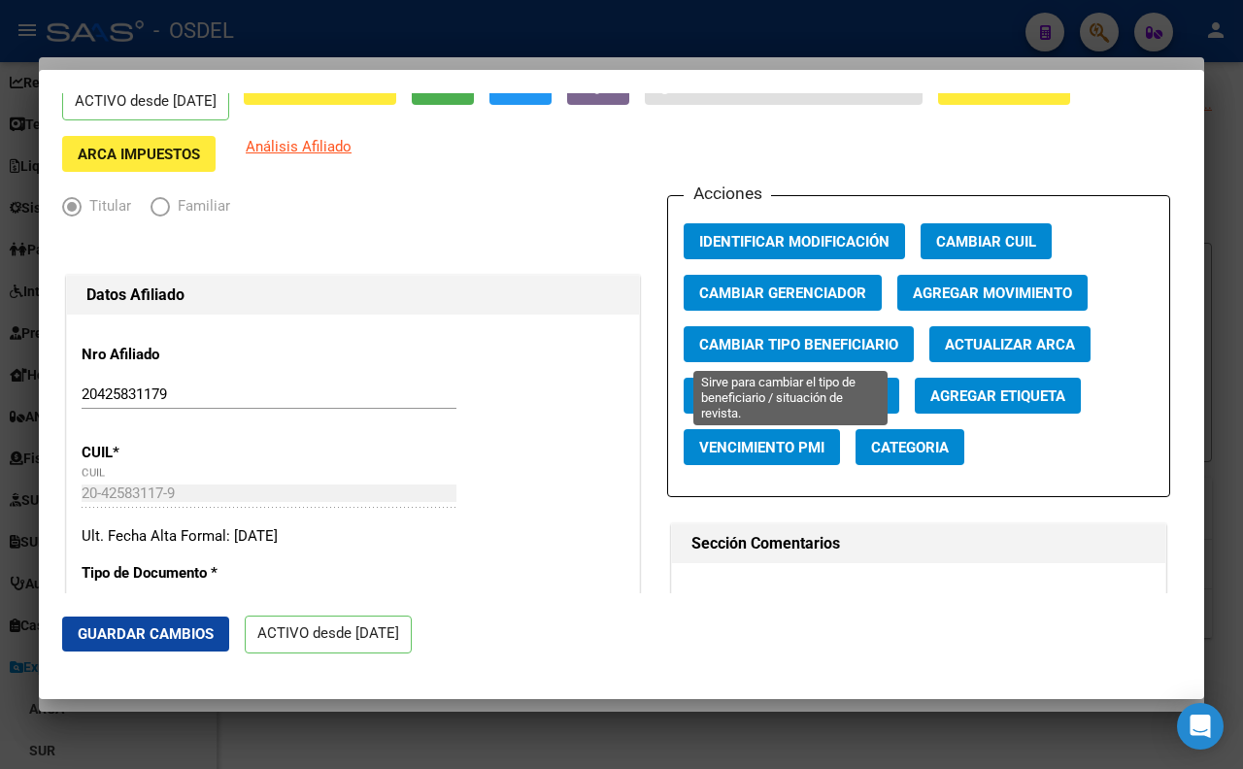
click at [884, 348] on span "Cambiar Tipo Beneficiario" at bounding box center [798, 344] width 199 height 17
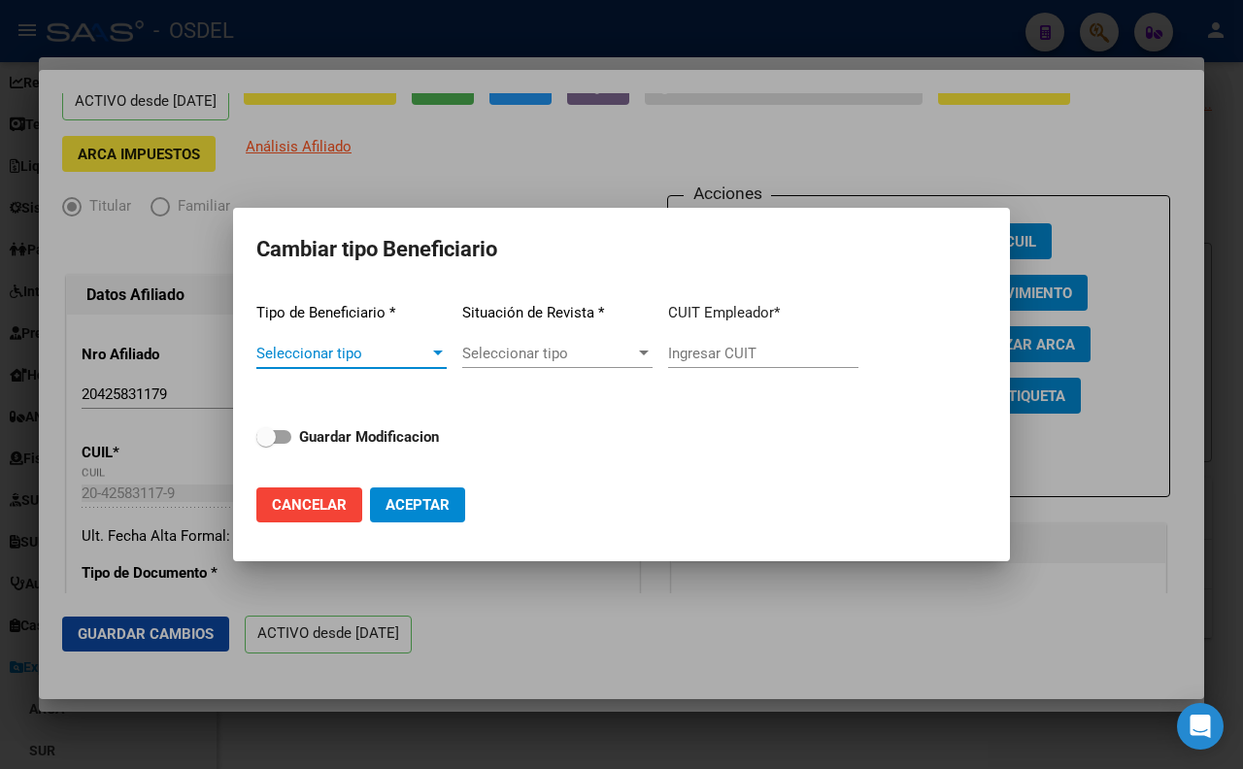
click at [431, 354] on div at bounding box center [437, 354] width 17 height 16
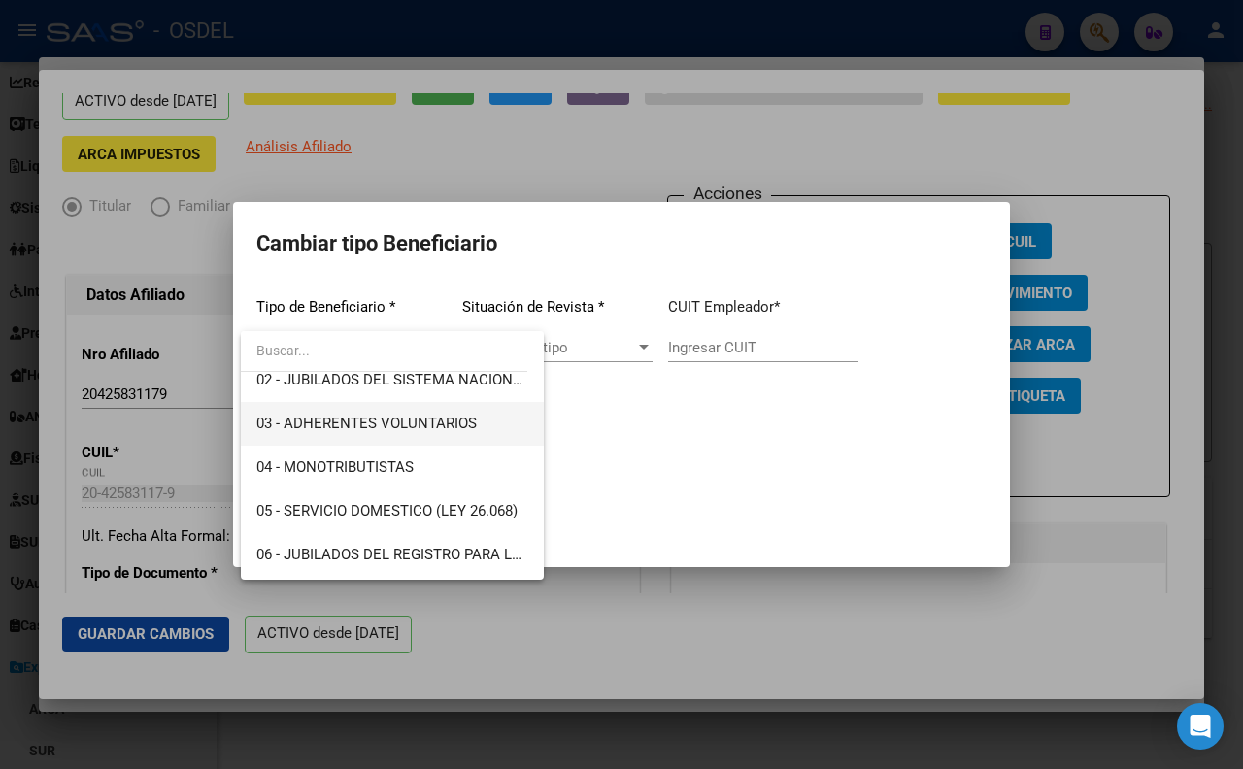
scroll to position [108, 0]
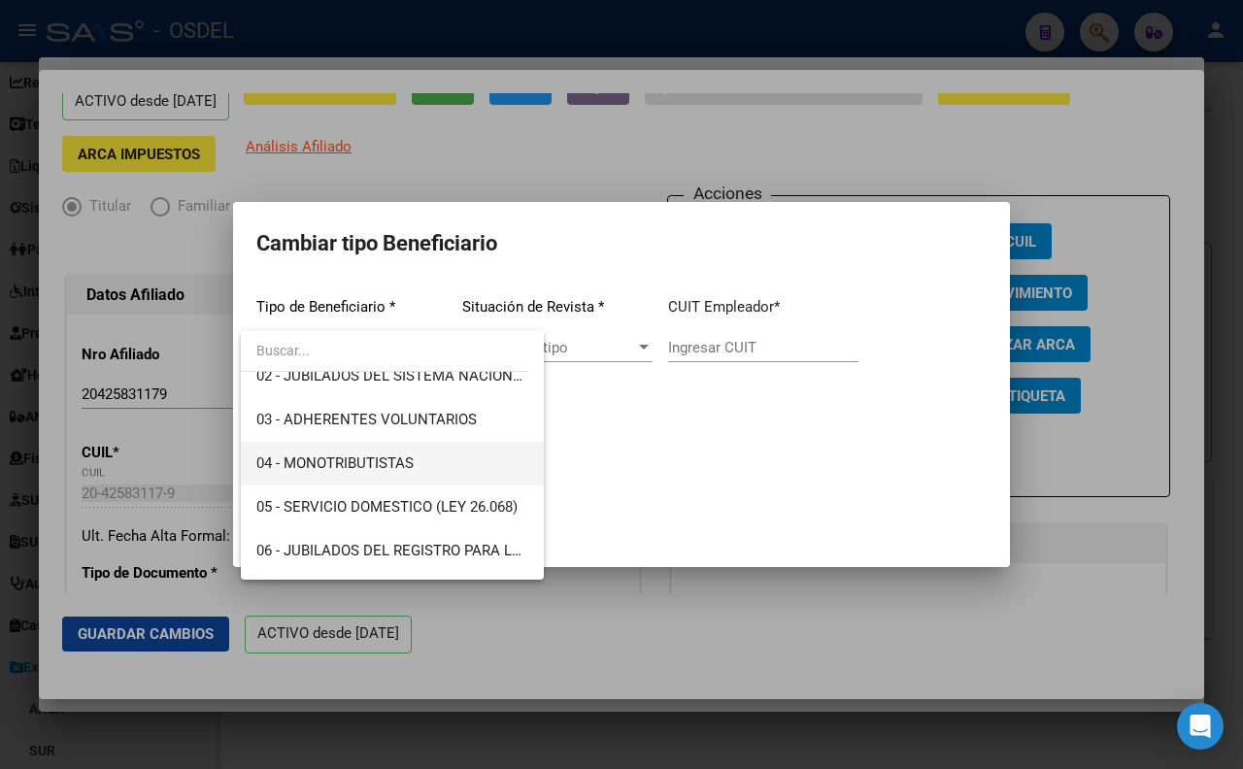
click at [419, 466] on span "04 - MONOTRIBUTISTAS" at bounding box center [392, 464] width 272 height 44
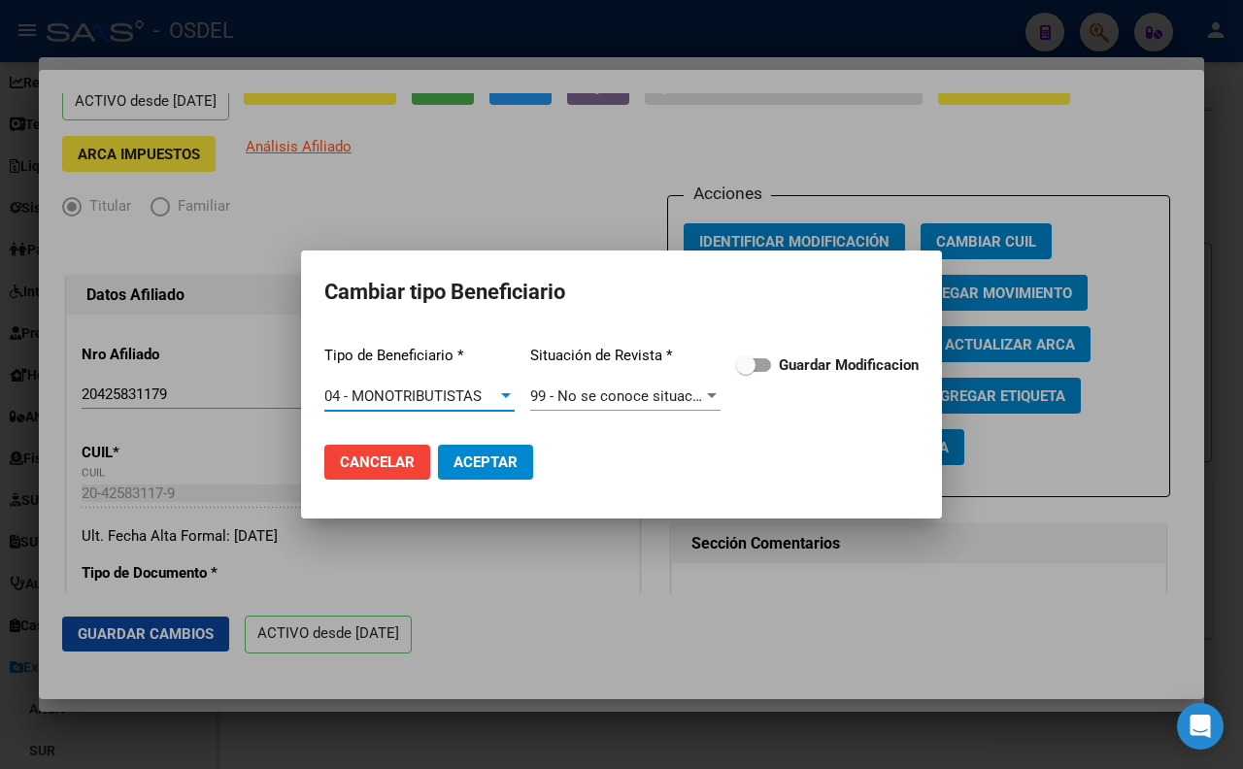
click at [765, 362] on span at bounding box center [753, 365] width 35 height 14
click at [746, 372] on input "Guardar Modificacion" at bounding box center [745, 372] width 1 height 1
click at [517, 460] on button "Aceptar" at bounding box center [485, 462] width 95 height 35
checkbox input "false"
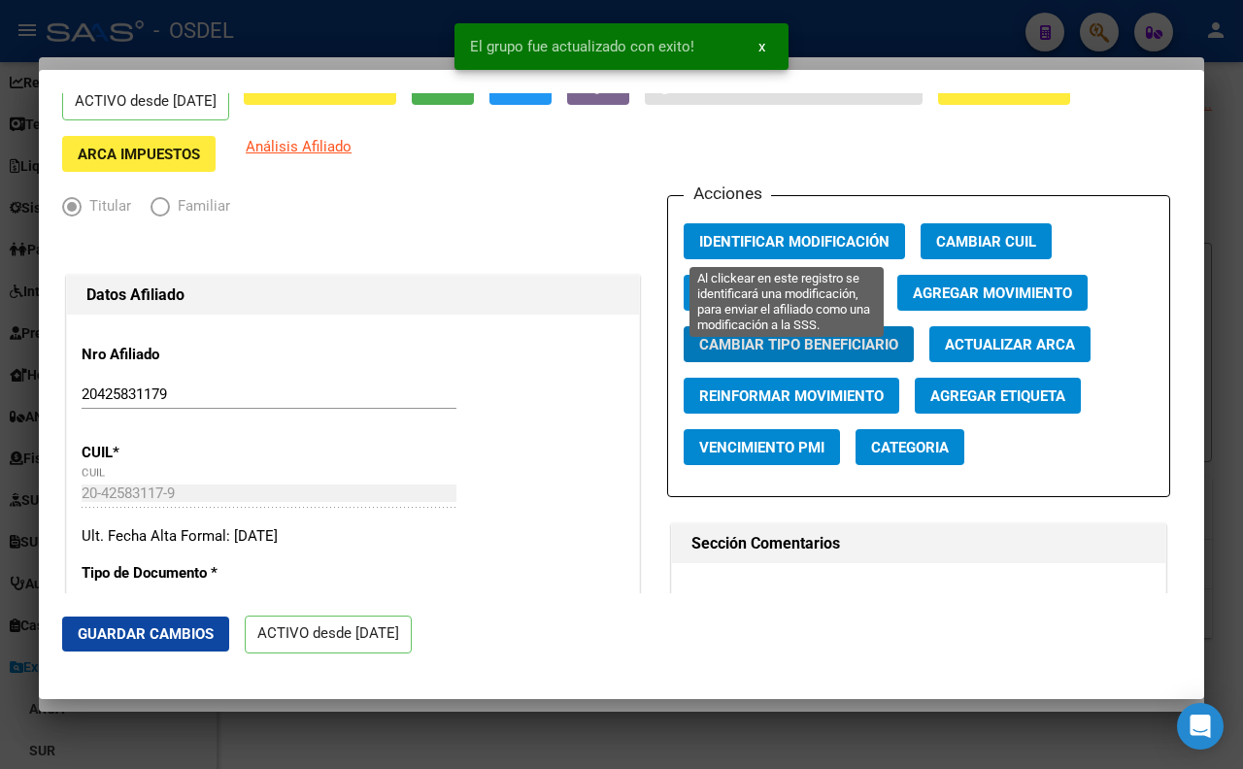
click at [779, 240] on span "Identificar Modificación" at bounding box center [794, 241] width 190 height 17
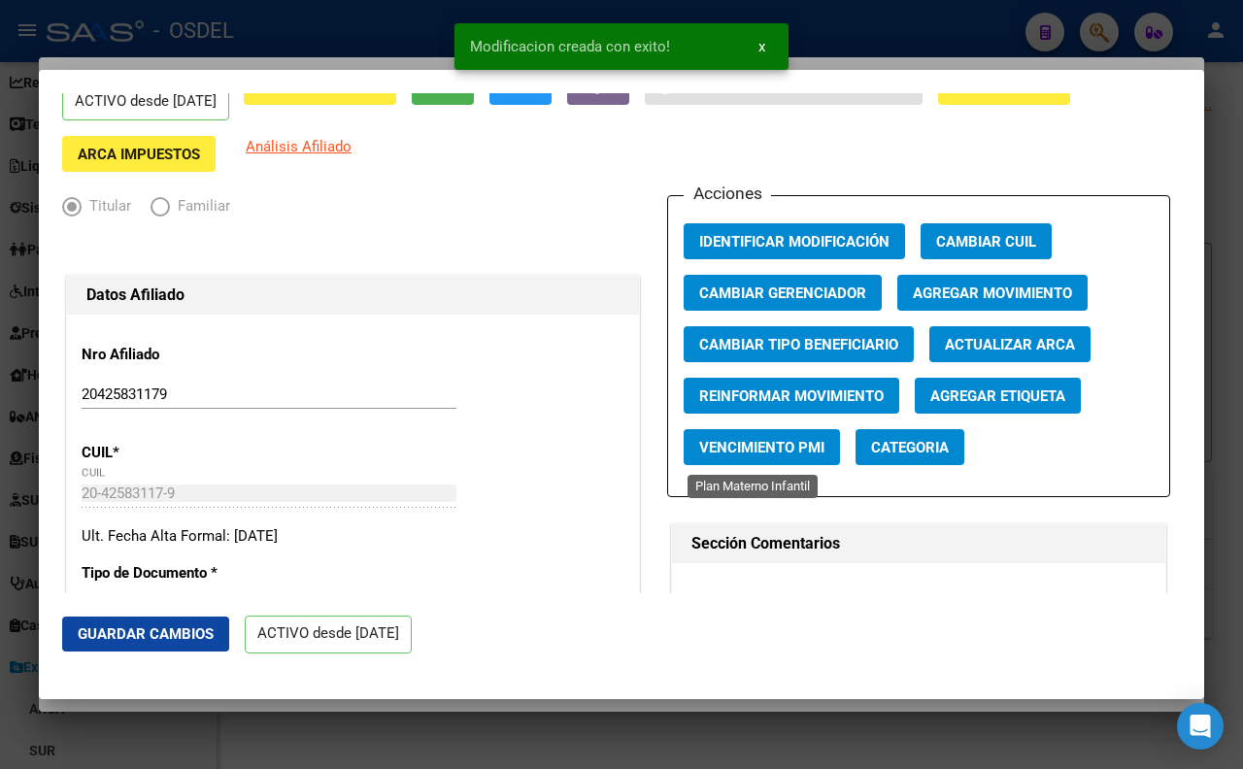
scroll to position [0, 0]
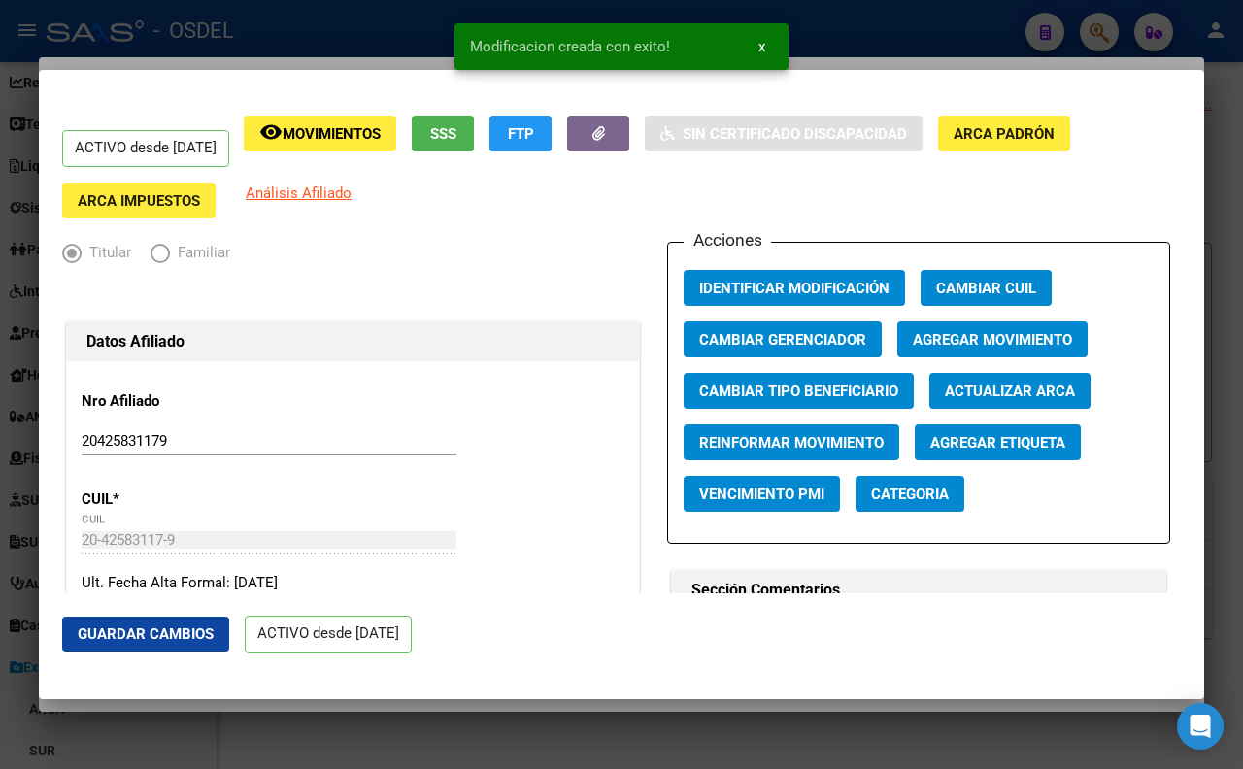
click at [972, 52] on div at bounding box center [621, 384] width 1243 height 769
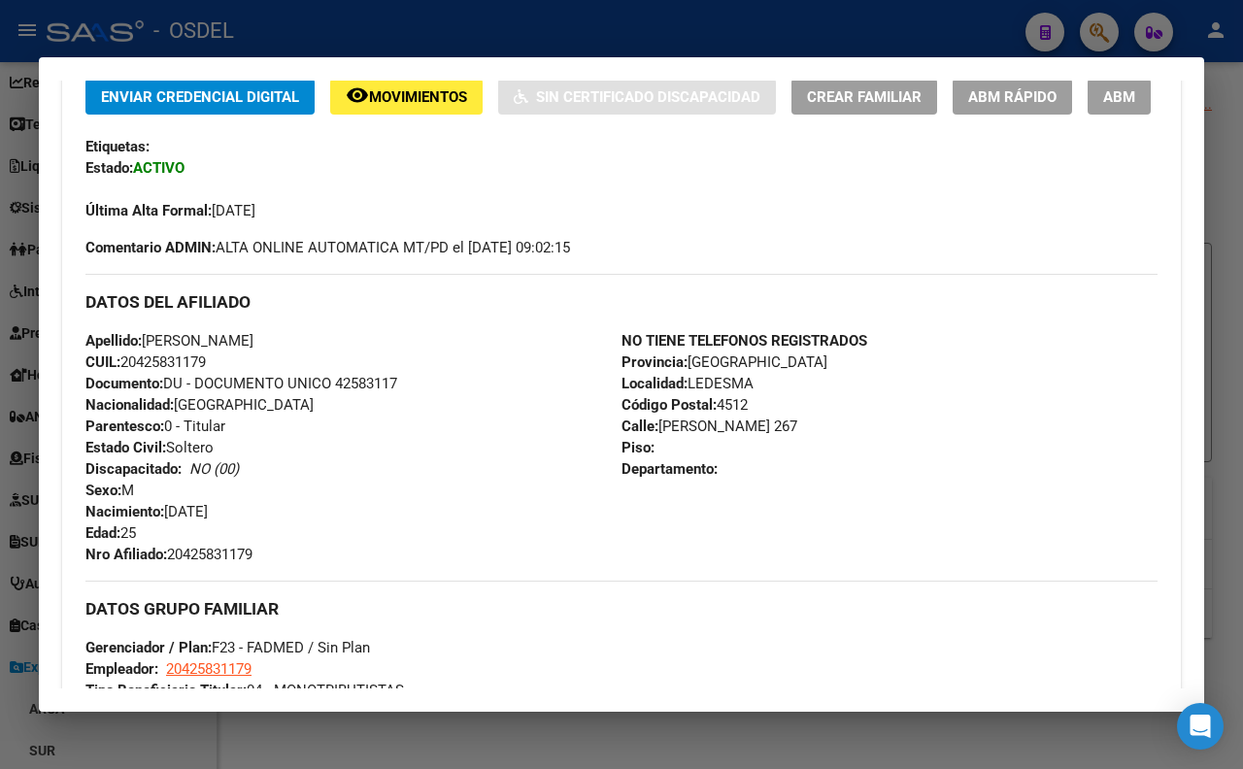
scroll to position [216, 0]
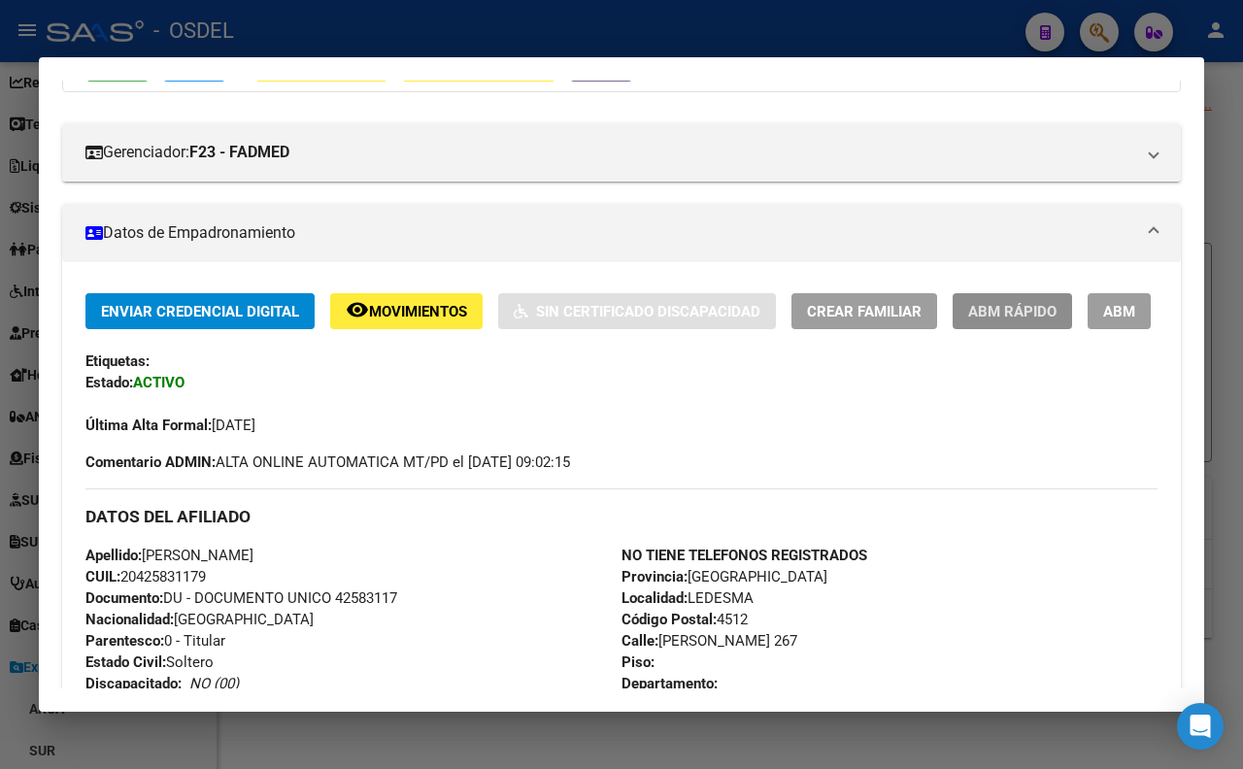
click at [1017, 313] on span "ABM Rápido" at bounding box center [1012, 311] width 88 height 17
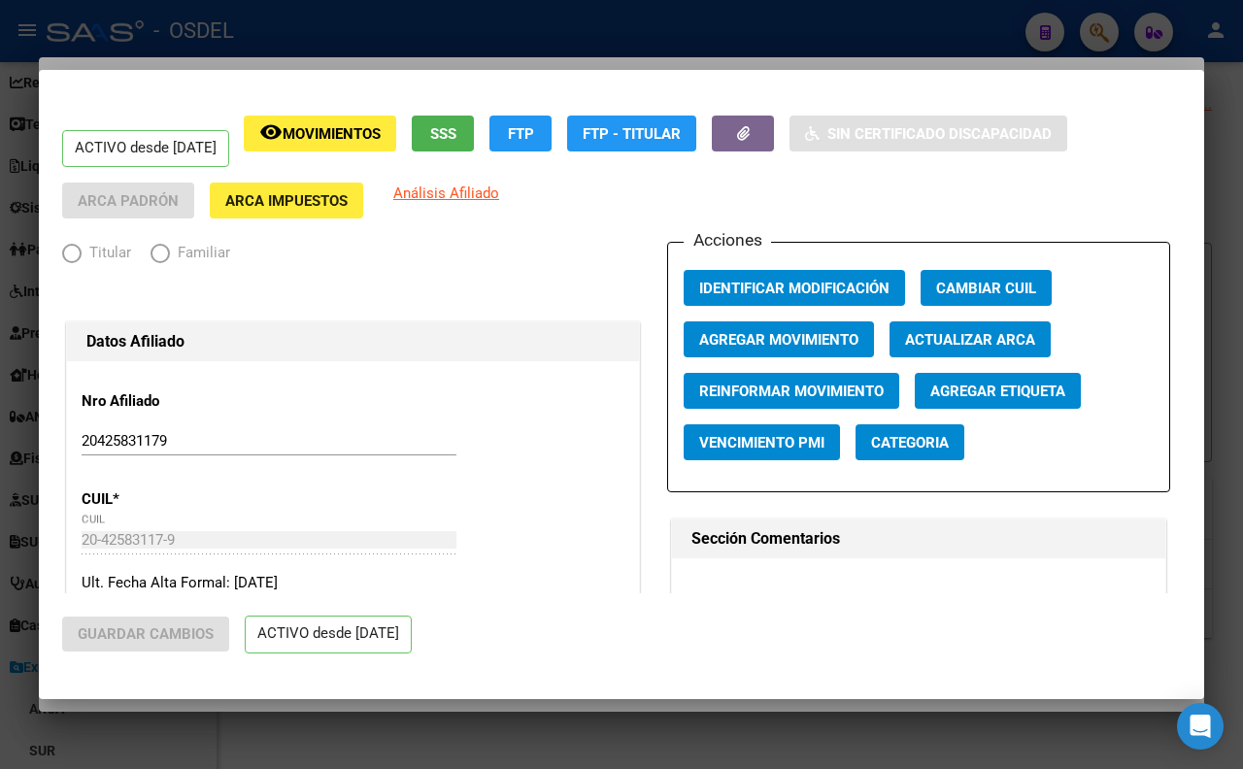
radio input "true"
type input "20-42583117-9"
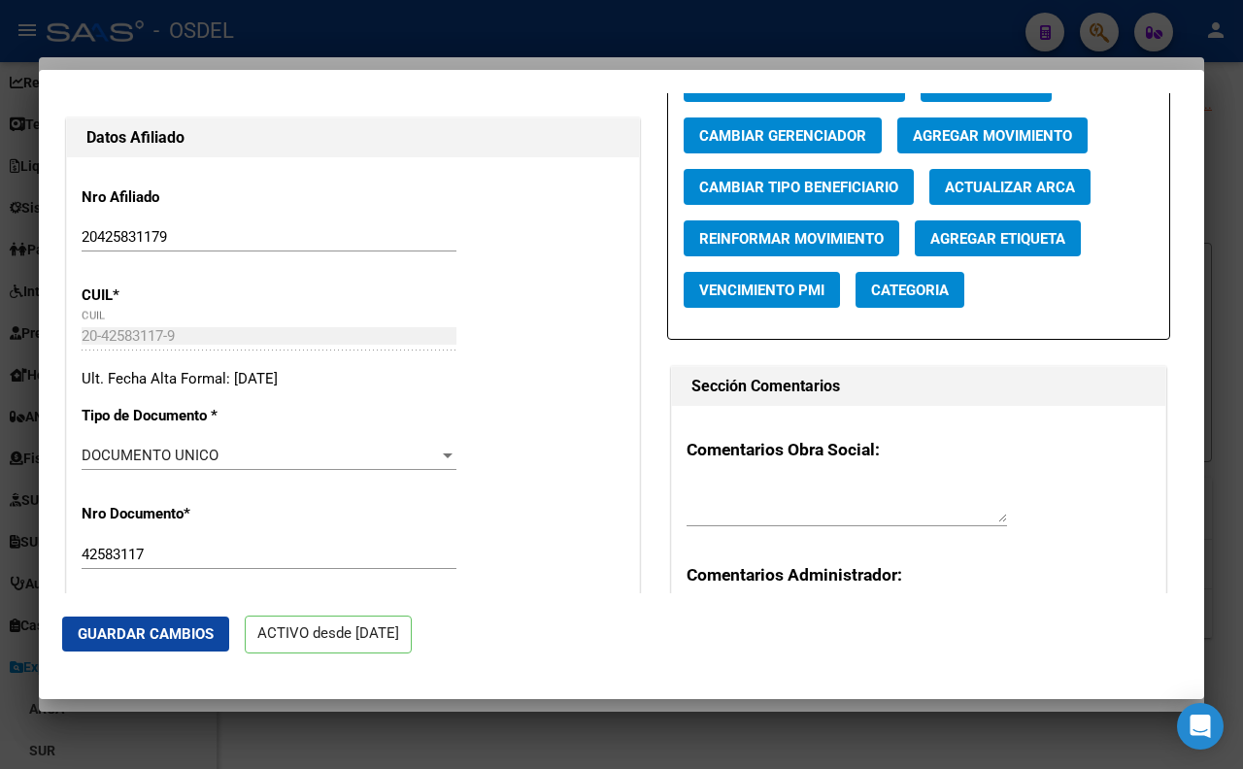
scroll to position [0, 0]
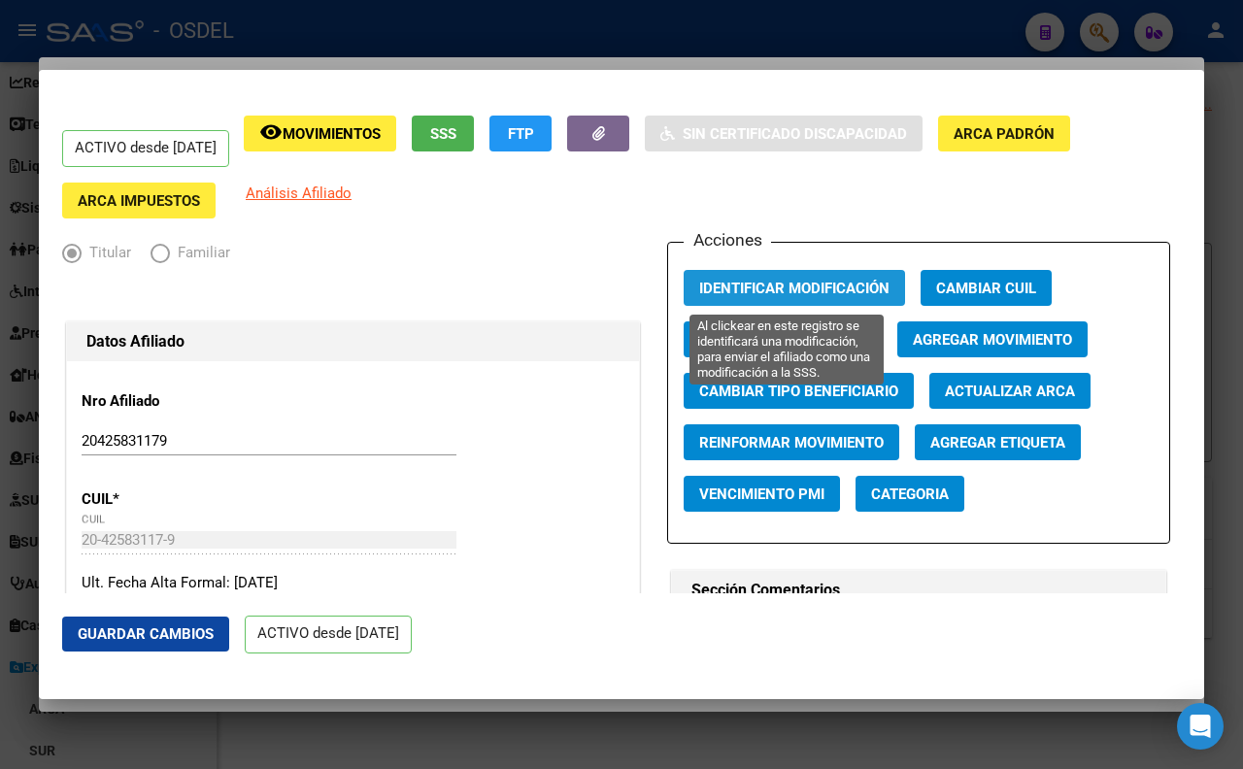
click at [800, 297] on span "Identificar Modificación" at bounding box center [794, 288] width 190 height 17
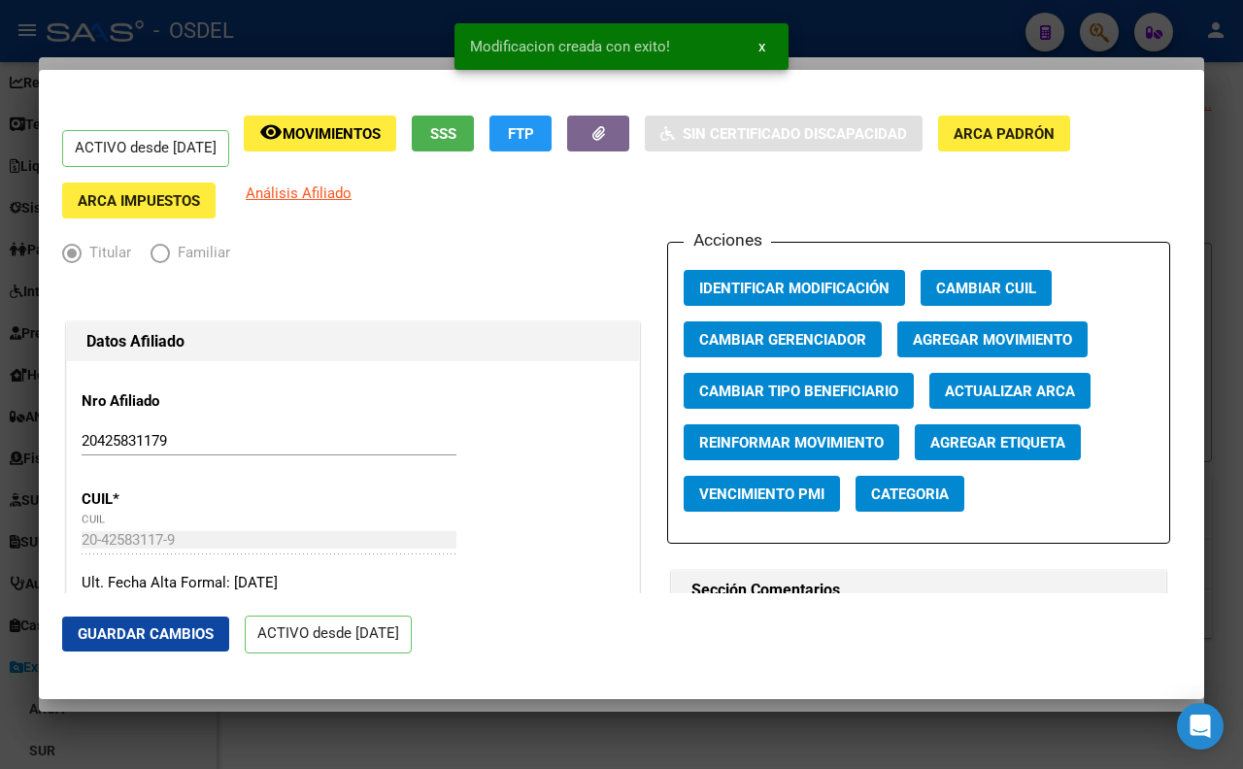
click at [166, 645] on button "Guardar Cambios" at bounding box center [145, 634] width 167 height 35
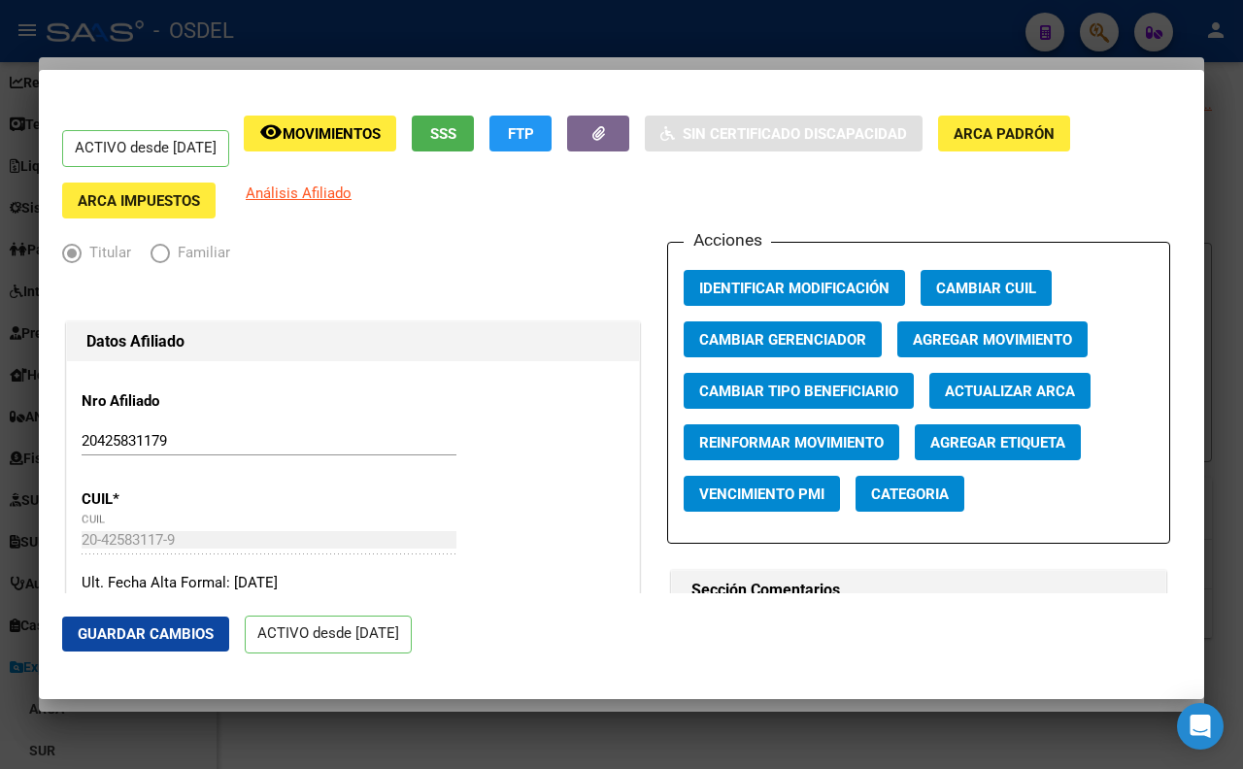
click at [976, 349] on span "Agregar Movimiento" at bounding box center [992, 339] width 159 height 17
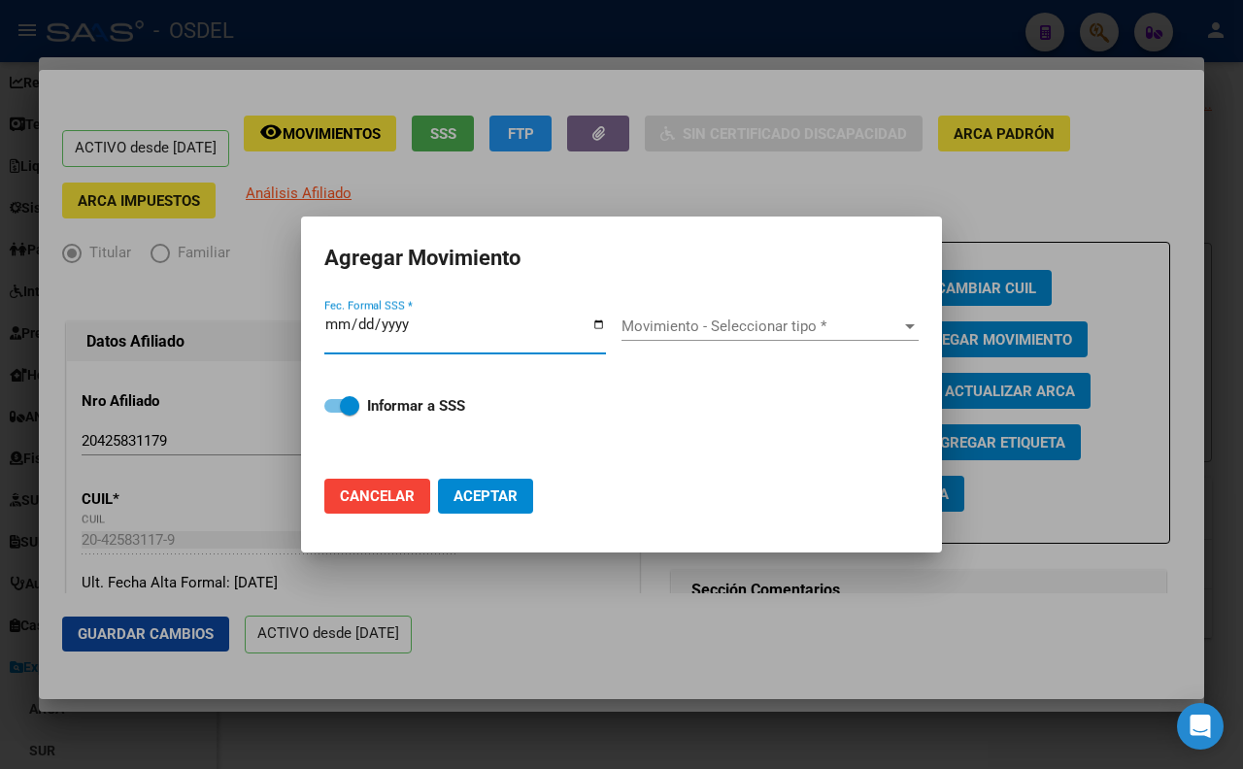
click at [750, 334] on span "Movimiento - Seleccionar tipo *" at bounding box center [762, 326] width 280 height 17
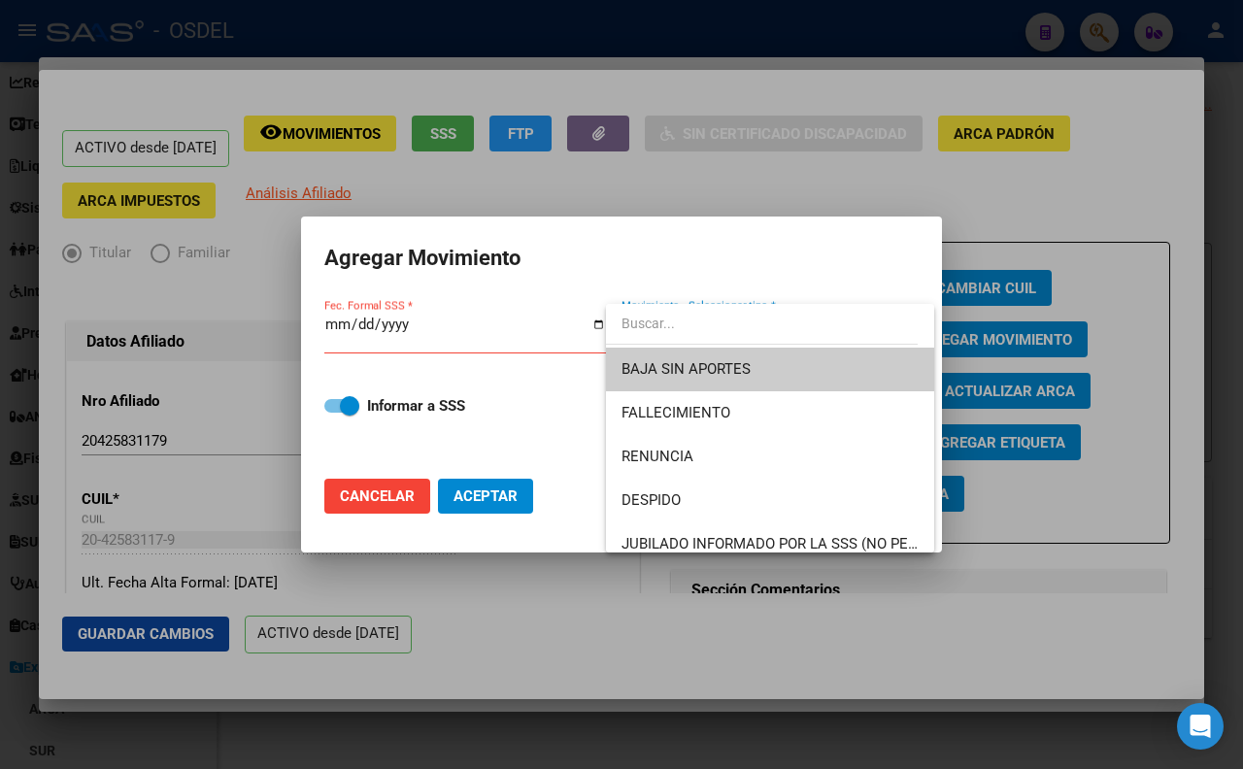
click at [799, 196] on div at bounding box center [621, 384] width 1243 height 769
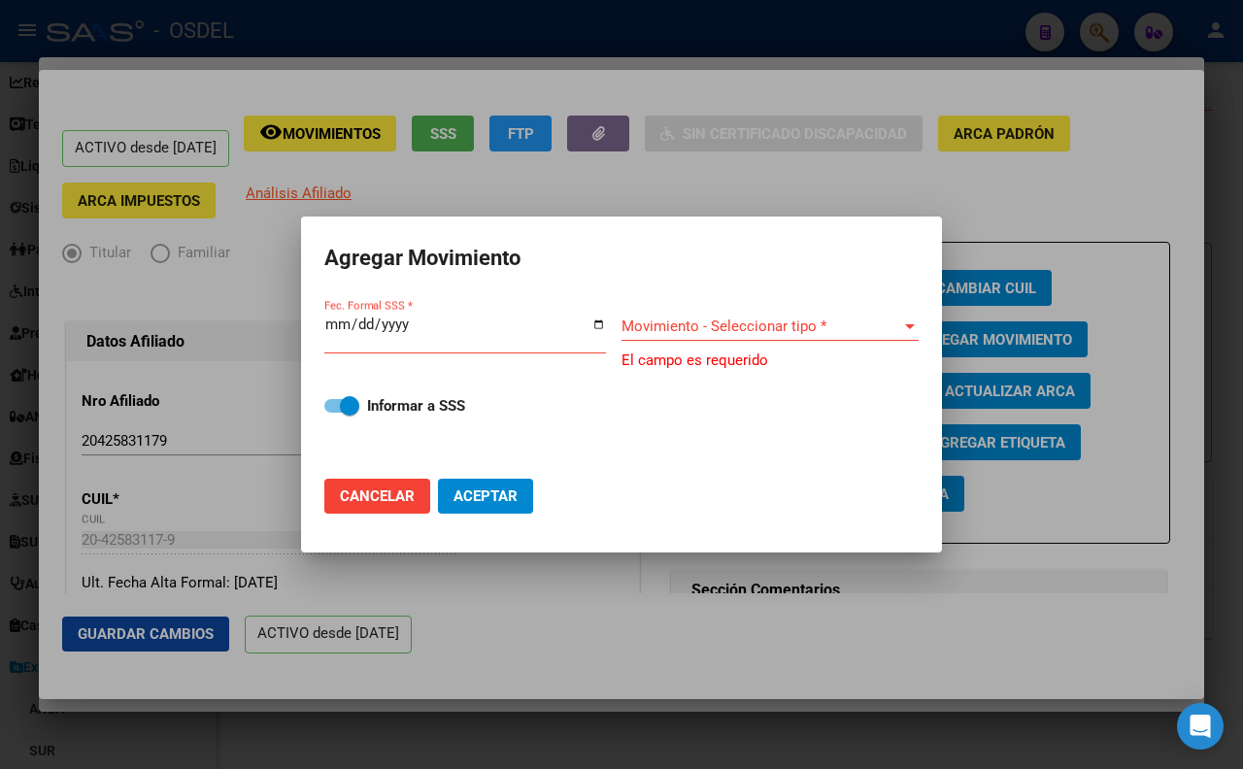
click at [896, 172] on div at bounding box center [621, 384] width 1243 height 769
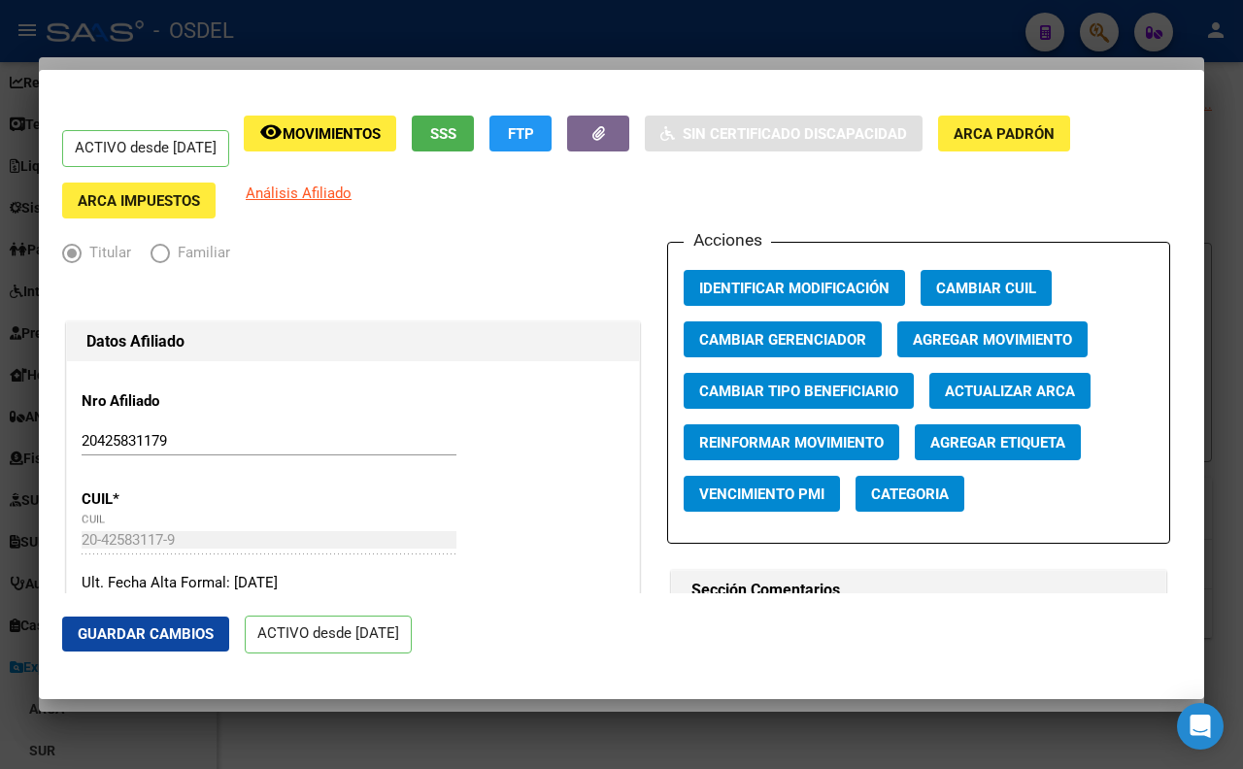
click at [1021, 596] on mat-dialog-actions "Guardar Cambios ACTIVO desde [DATE]" at bounding box center [621, 634] width 1119 height 83
click at [198, 627] on span "Guardar Cambios" at bounding box center [146, 633] width 136 height 17
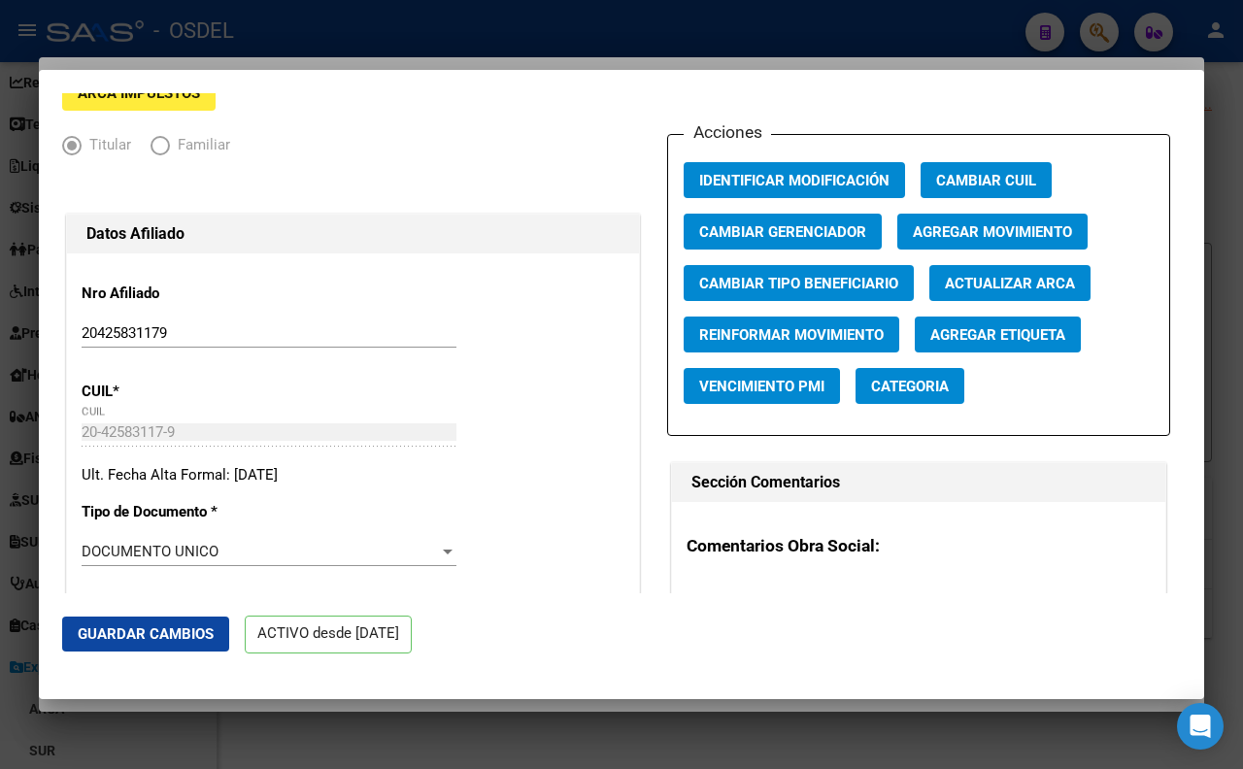
scroll to position [216, 0]
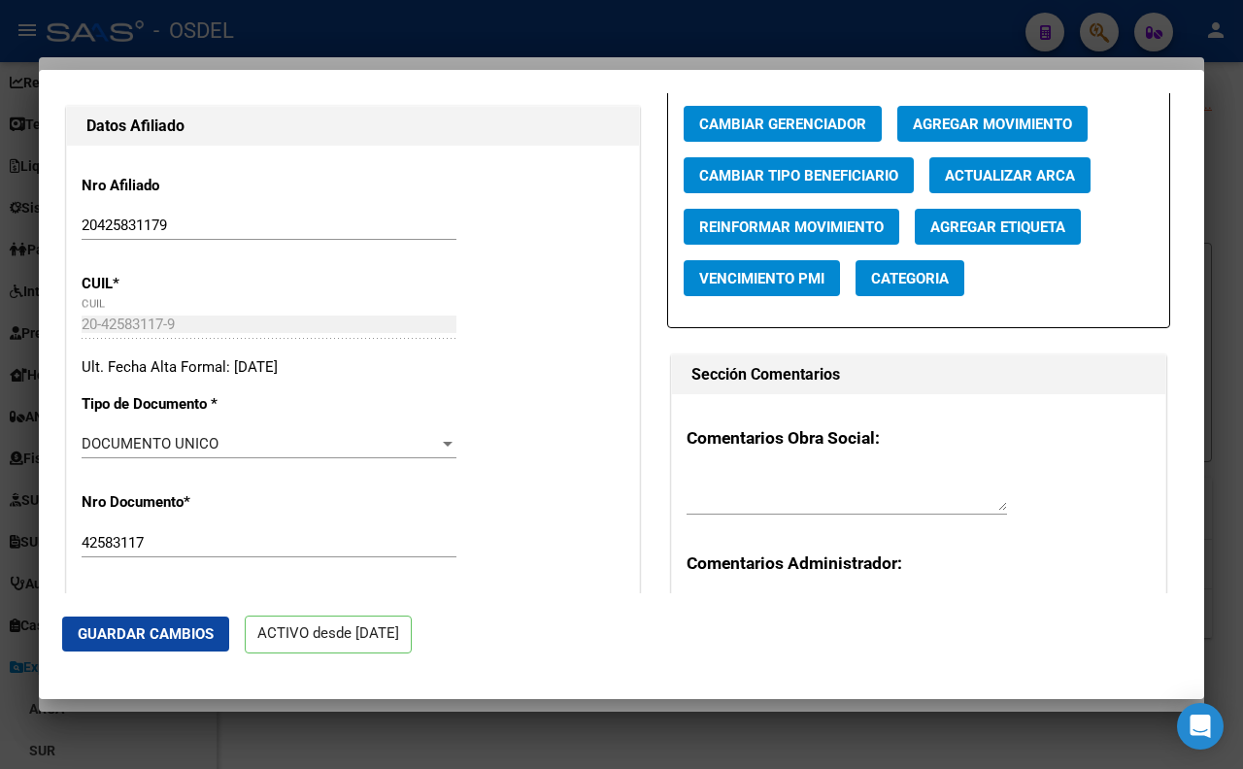
click at [317, 448] on div "DOCUMENTO UNICO" at bounding box center [260, 443] width 357 height 17
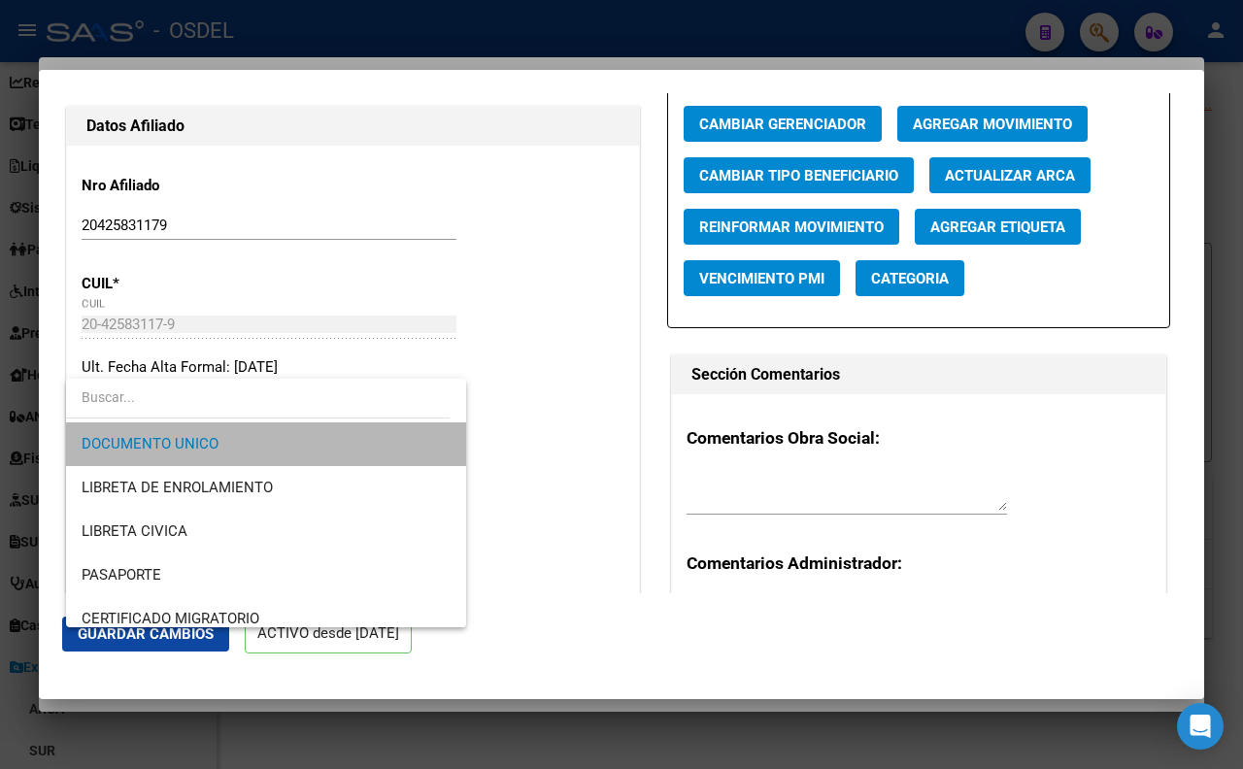
click at [318, 448] on span "DOCUMENTO UNICO" at bounding box center [266, 444] width 369 height 44
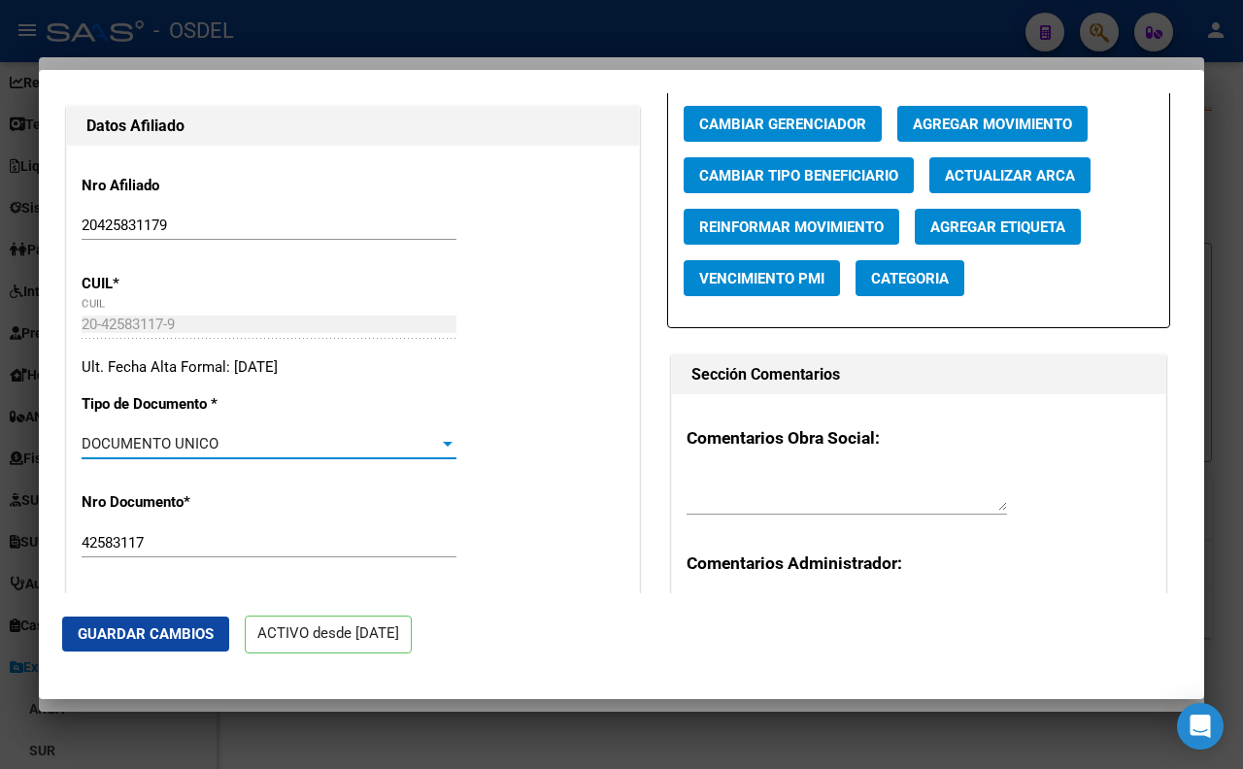
click at [414, 539] on input "42583117" at bounding box center [269, 542] width 375 height 17
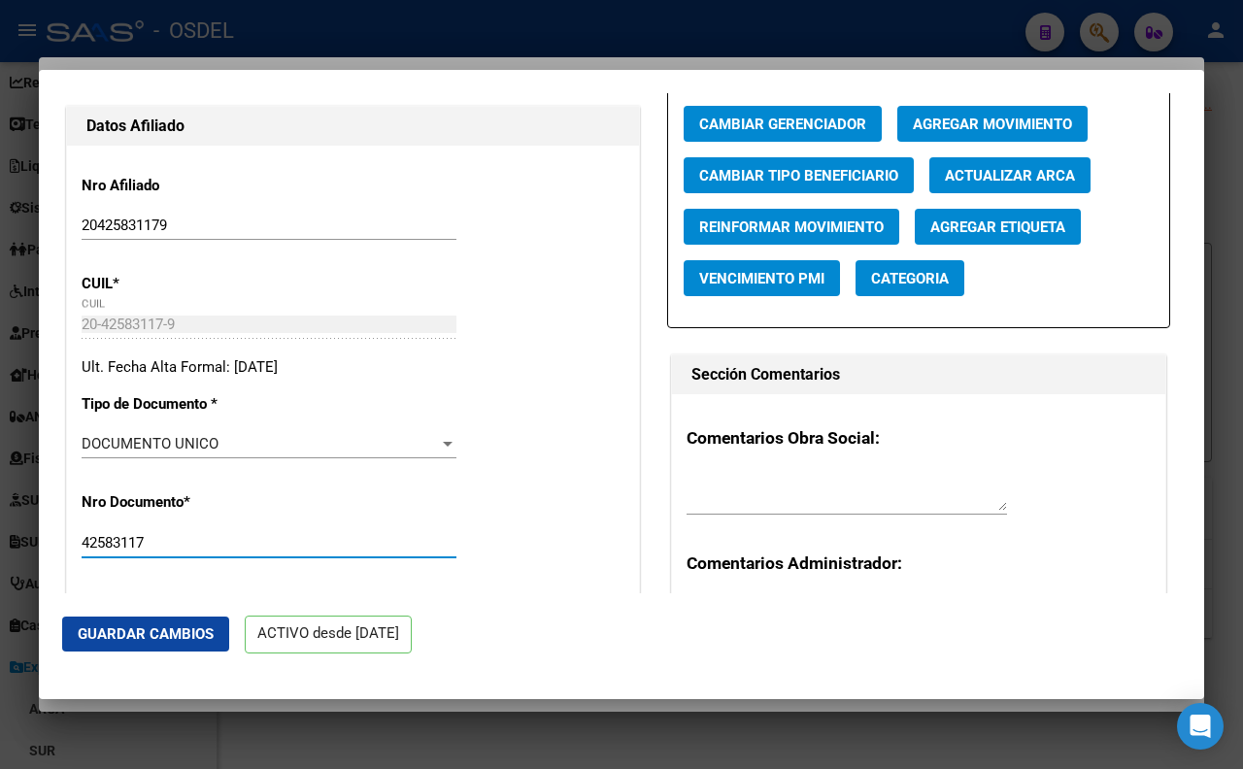
click at [492, 539] on div "Nro Documento * 42583117 Ingresar nro" at bounding box center [353, 526] width 543 height 98
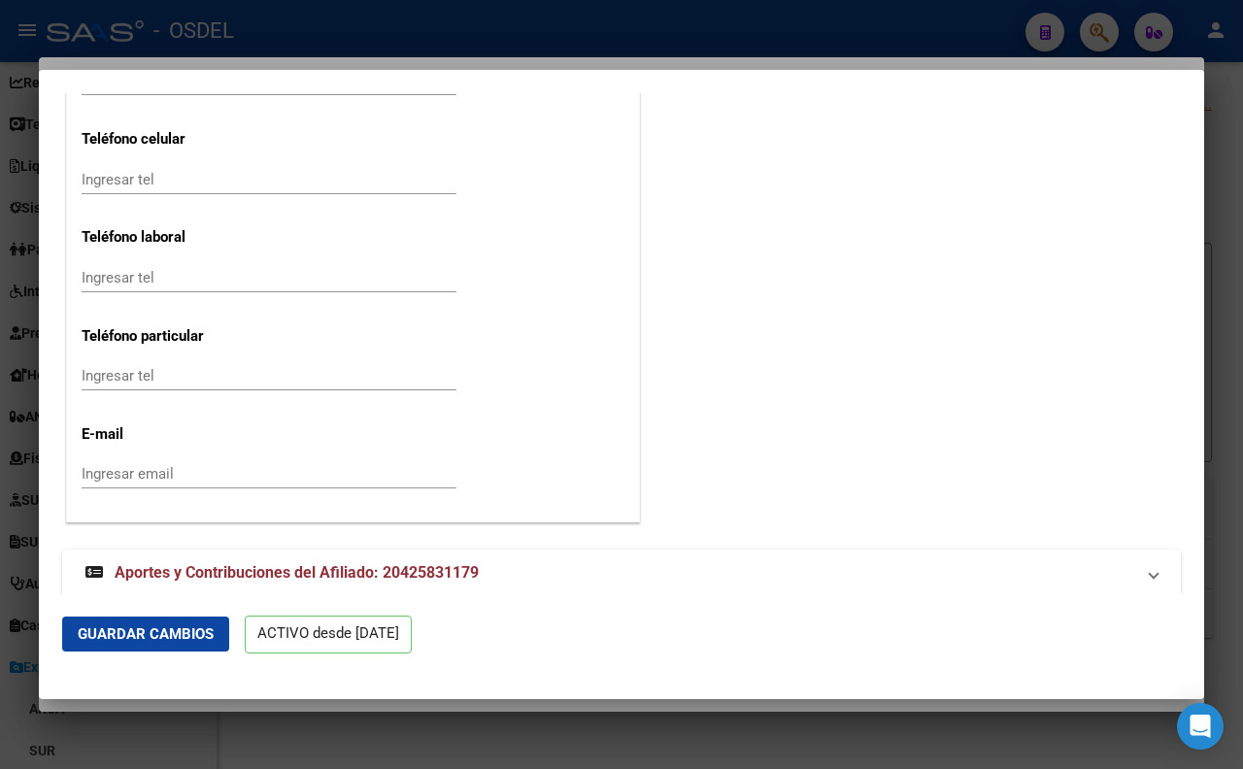
scroll to position [2421, 0]
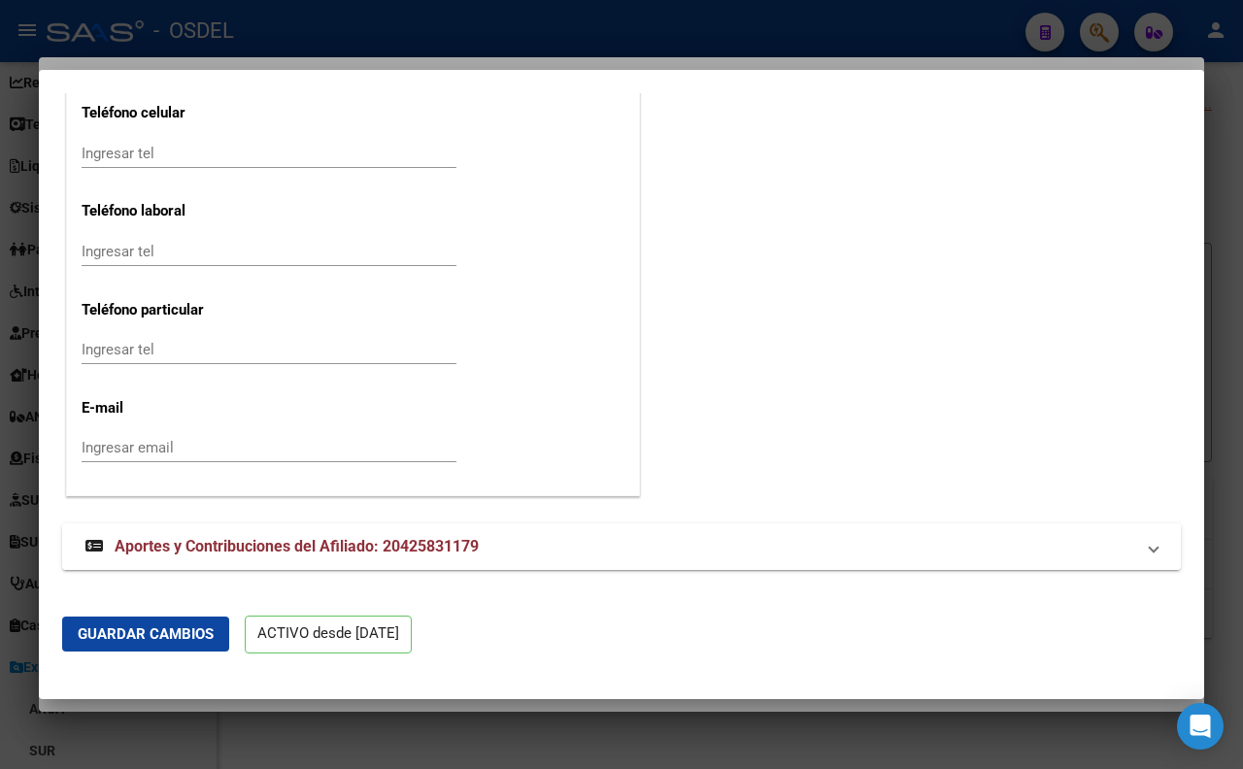
click at [457, 541] on span "Aportes y Contribuciones del Afiliado: 20425831179" at bounding box center [297, 546] width 364 height 18
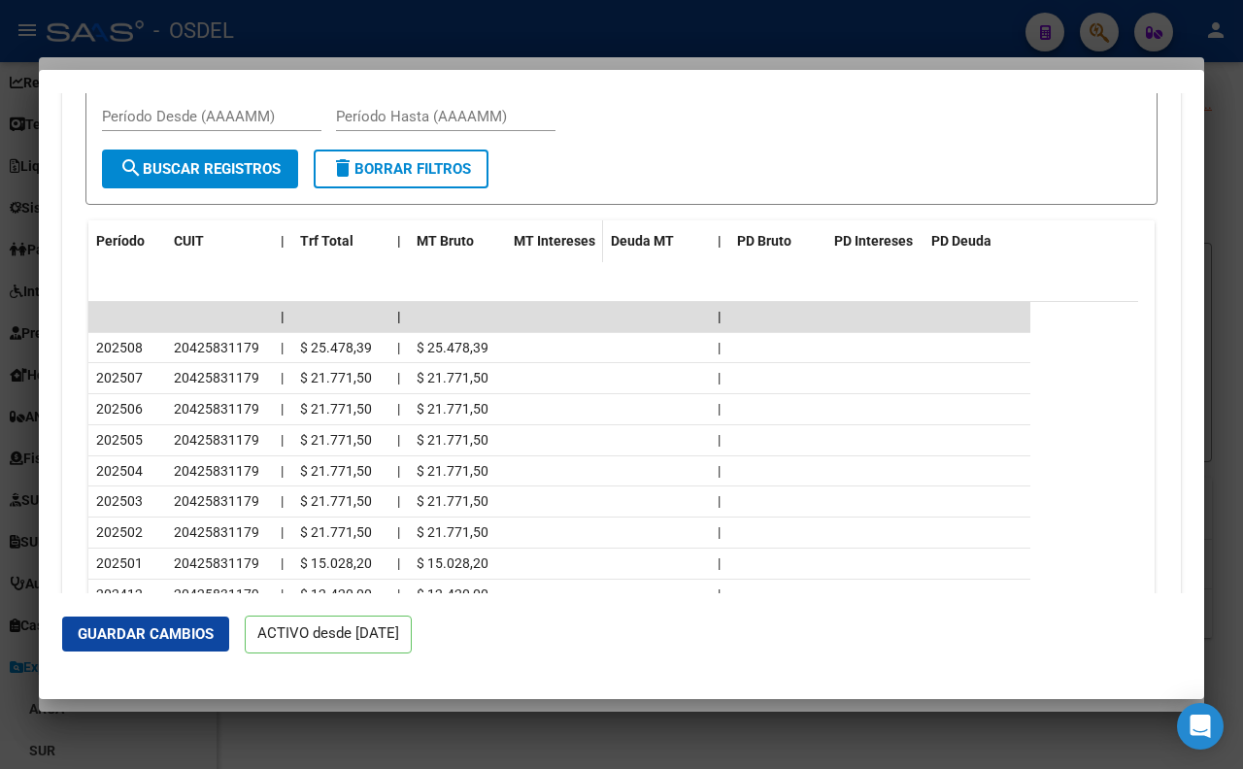
scroll to position [3197, 0]
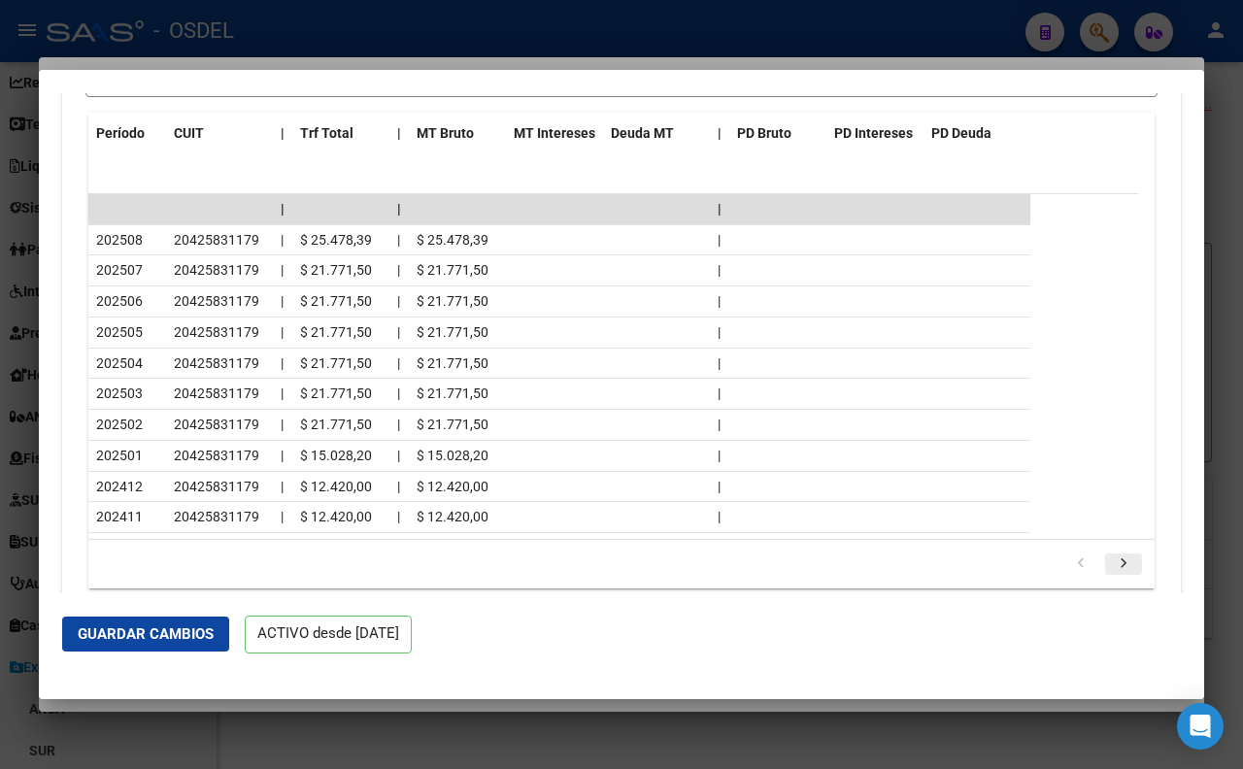
click at [1111, 571] on icon "go to next page" at bounding box center [1123, 566] width 25 height 23
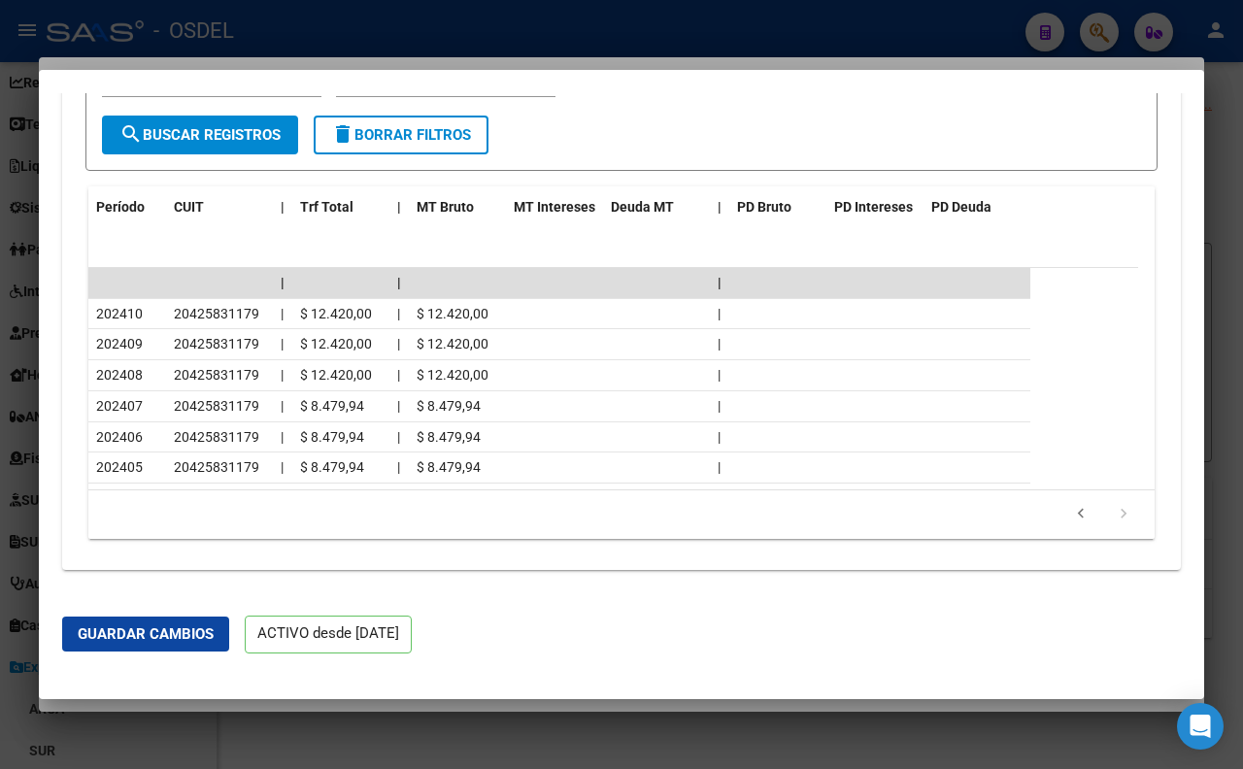
scroll to position [3122, 0]
click at [1068, 517] on icon "go to previous page" at bounding box center [1080, 517] width 25 height 23
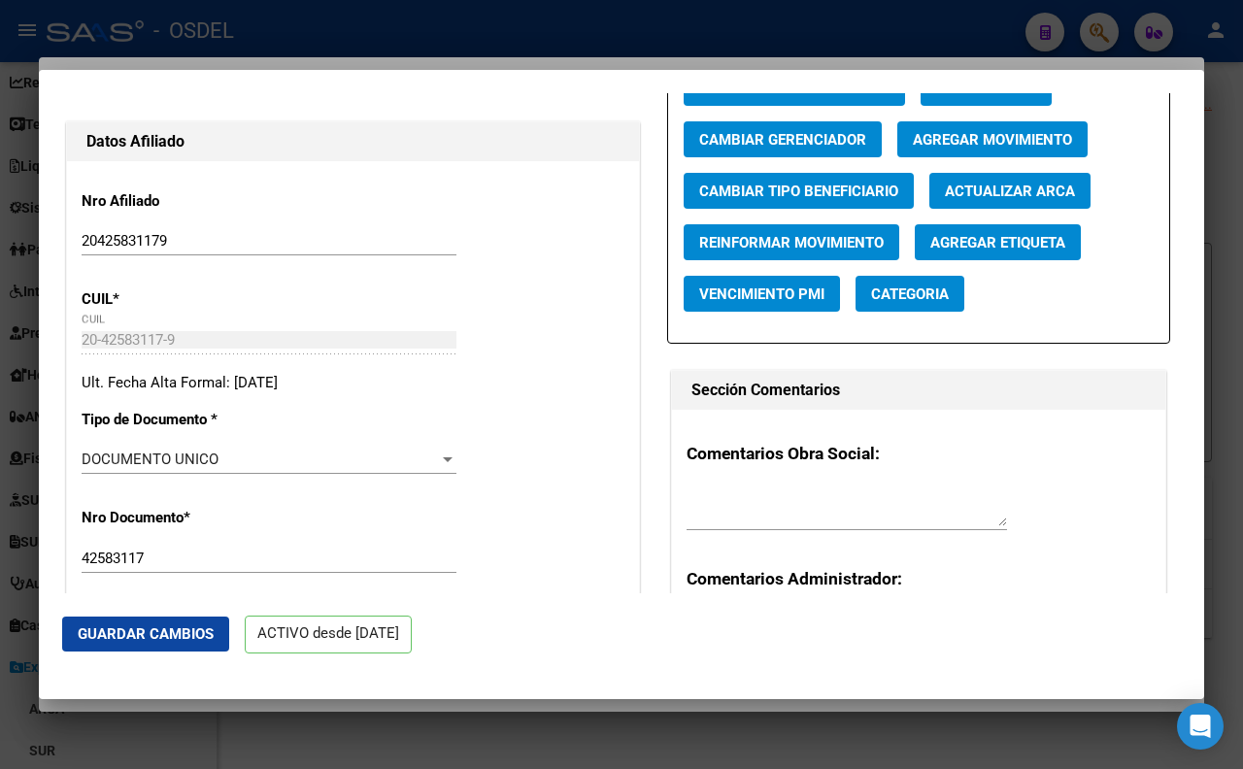
scroll to position [0, 0]
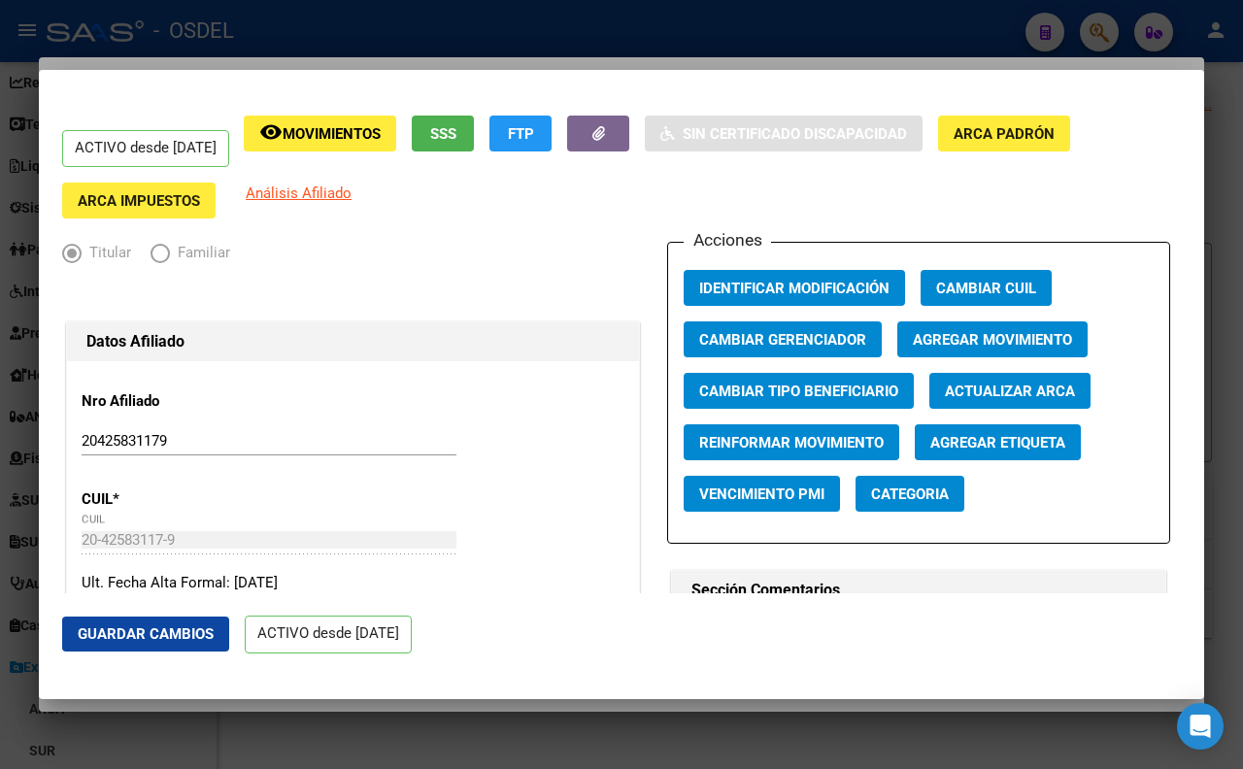
click at [348, 144] on button "remove_red_eye Movimientos" at bounding box center [320, 134] width 152 height 36
